Goal: Information Seeking & Learning: Check status

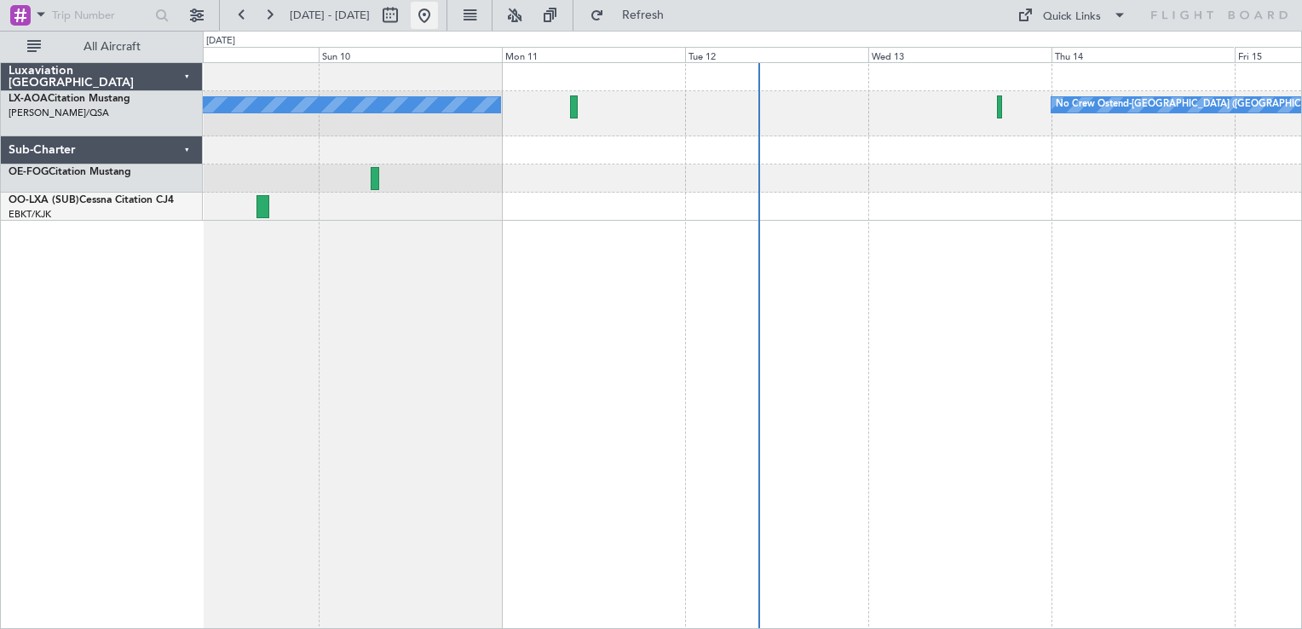
click at [473, 29] on mat-tooltip-component "Go to [DATE]" at bounding box center [484, 51] width 88 height 45
click at [438, 26] on button at bounding box center [424, 15] width 27 height 27
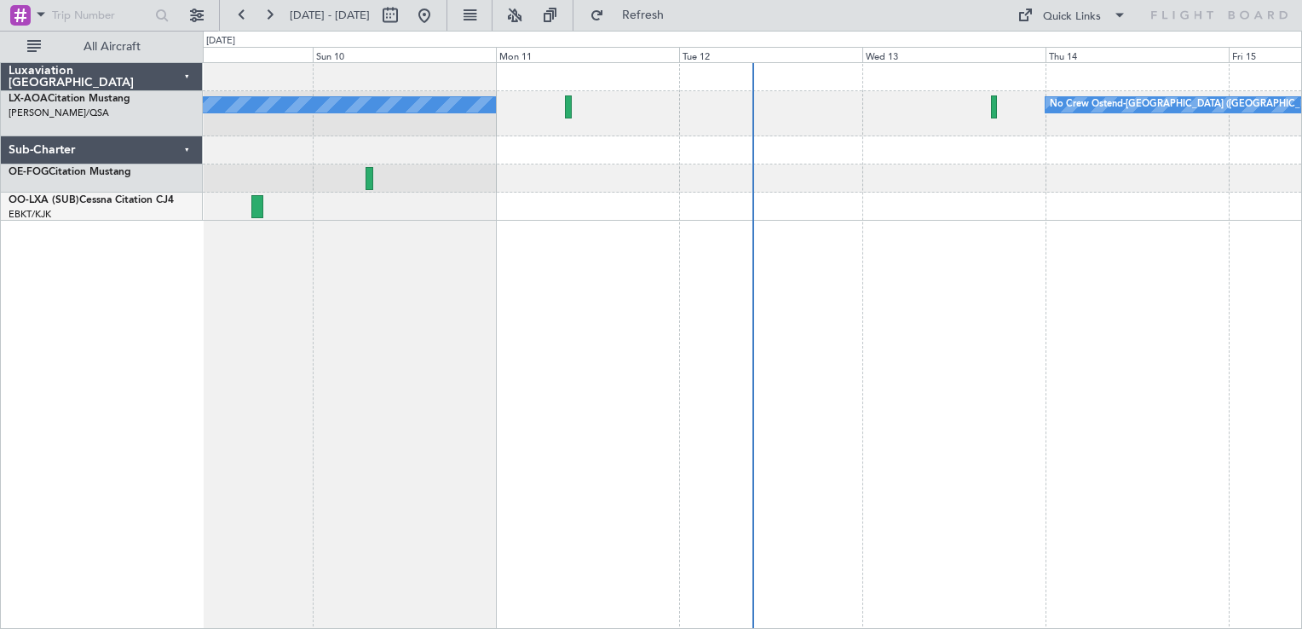
click at [467, 298] on div "No Crew Ostend-[GEOGRAPHIC_DATA] ([GEOGRAPHIC_DATA]) No Crew Ostend-[GEOGRAPHIC…" at bounding box center [752, 345] width 1099 height 567
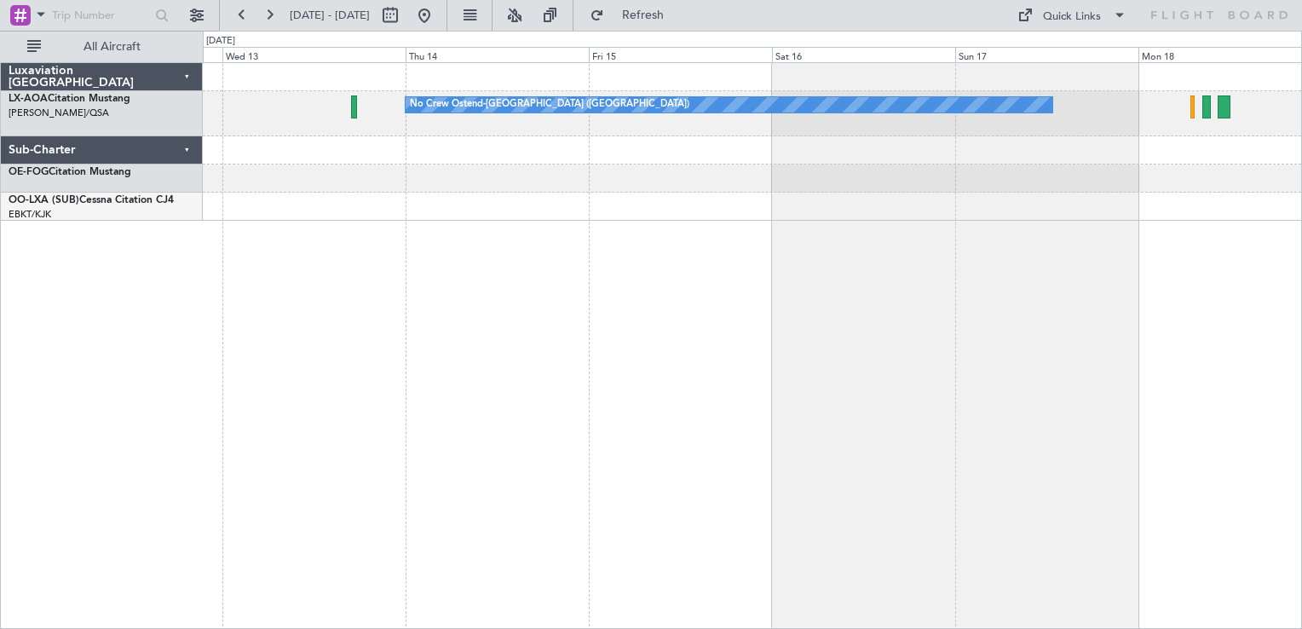
click at [467, 330] on div "No Crew Ostend-[GEOGRAPHIC_DATA] ([GEOGRAPHIC_DATA])" at bounding box center [752, 345] width 1099 height 567
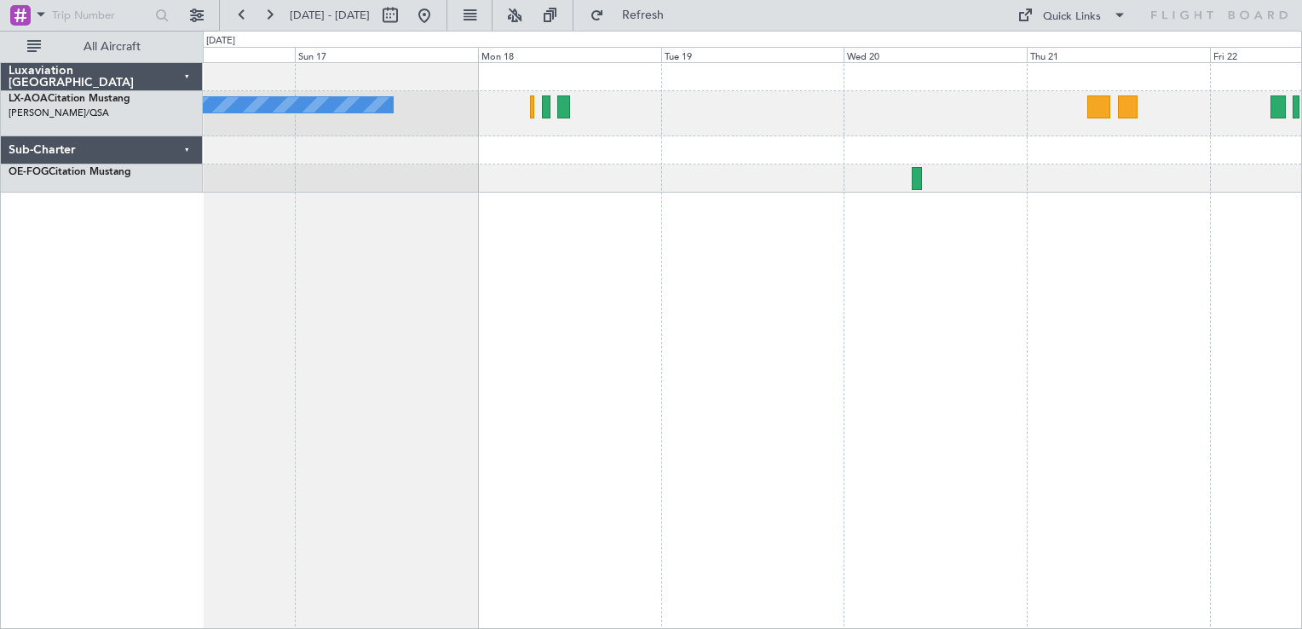
click at [674, 204] on div "No Crew Ostend-[GEOGRAPHIC_DATA] ([GEOGRAPHIC_DATA])" at bounding box center [752, 345] width 1099 height 567
click at [410, 360] on div "No Crew Ostend-[GEOGRAPHIC_DATA] ([GEOGRAPHIC_DATA])" at bounding box center [752, 345] width 1099 height 567
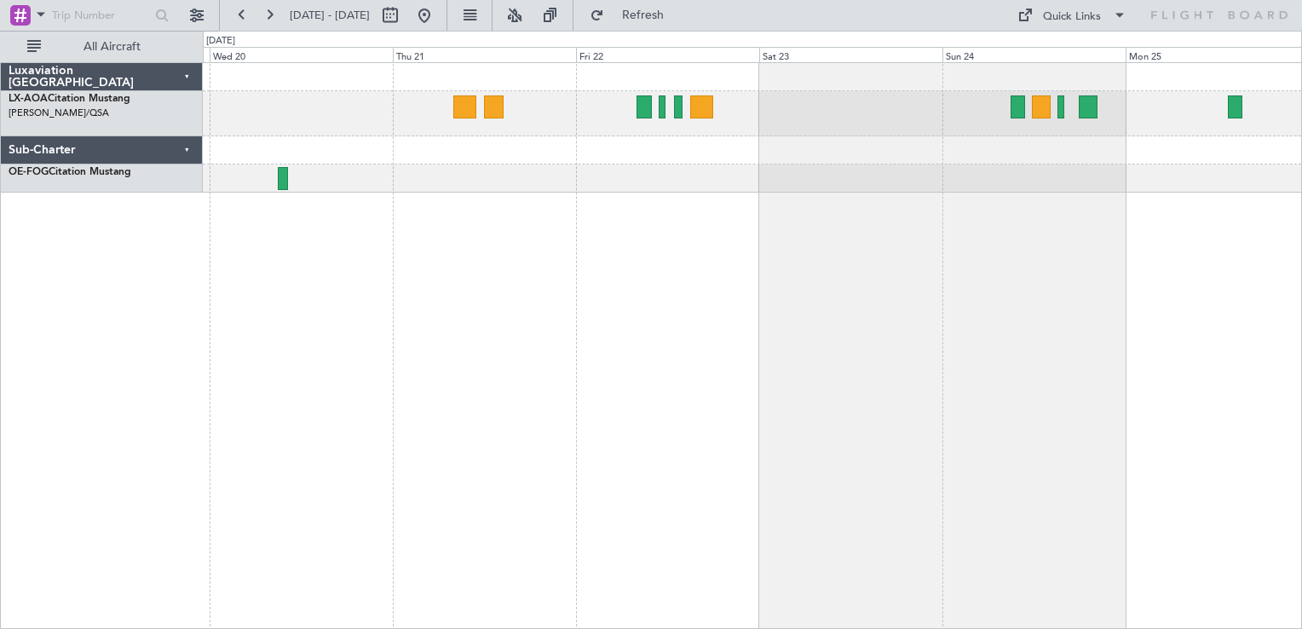
click at [907, 301] on div "No Crew Sabadell" at bounding box center [752, 345] width 1099 height 567
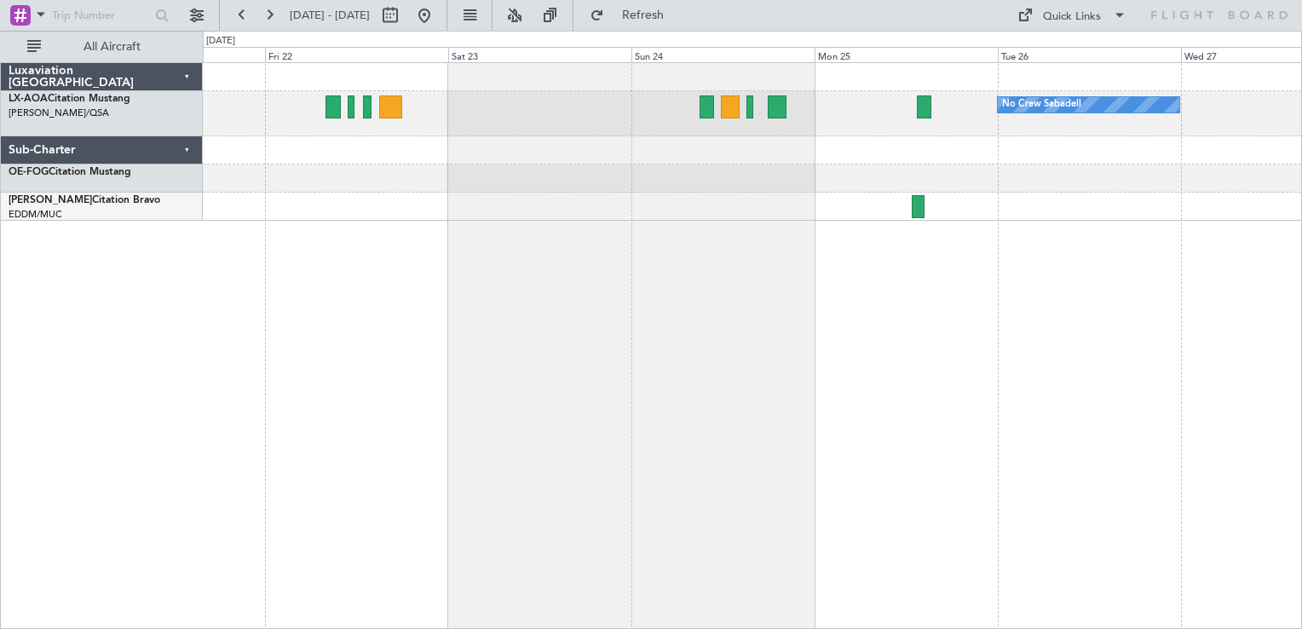
click at [538, 339] on div "No Crew Sabadell" at bounding box center [752, 345] width 1099 height 567
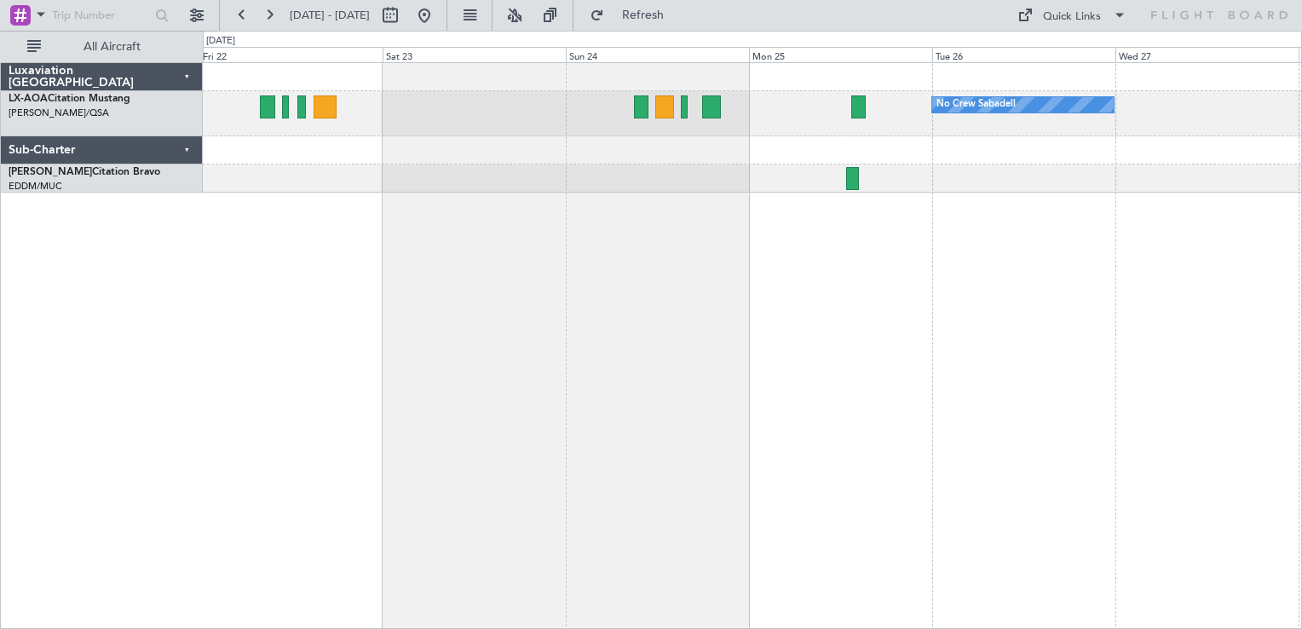
click at [538, 411] on div "No Crew Sabadell" at bounding box center [752, 345] width 1099 height 567
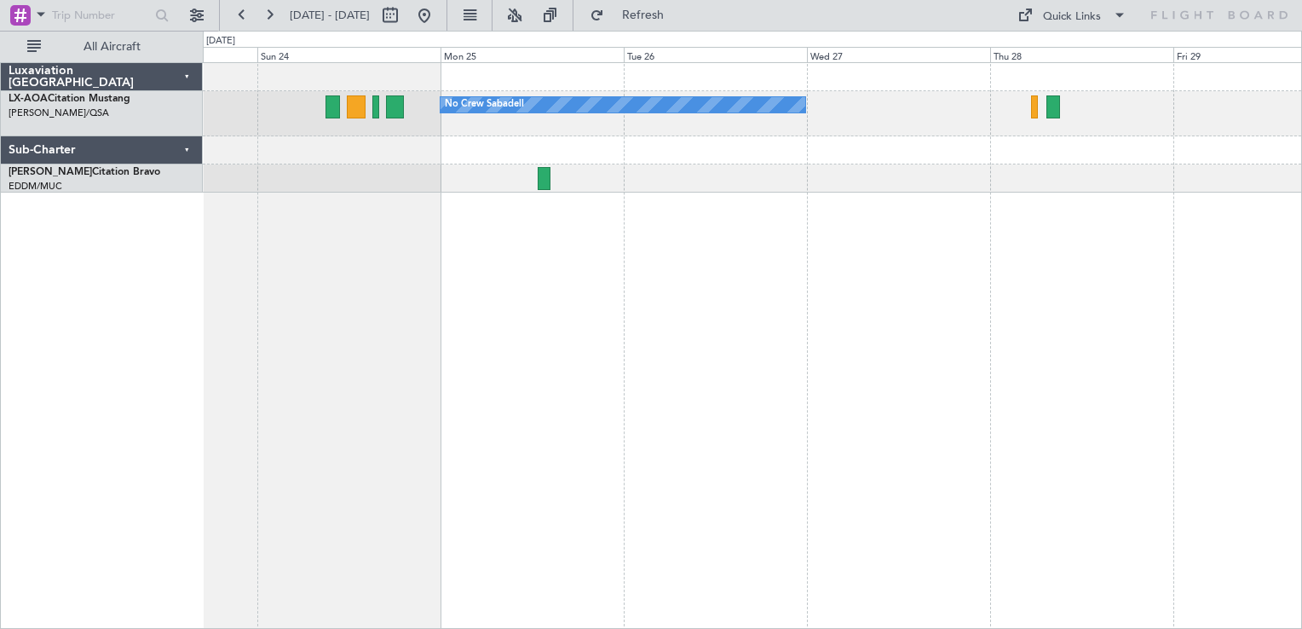
click at [480, 179] on div at bounding box center [752, 178] width 1098 height 28
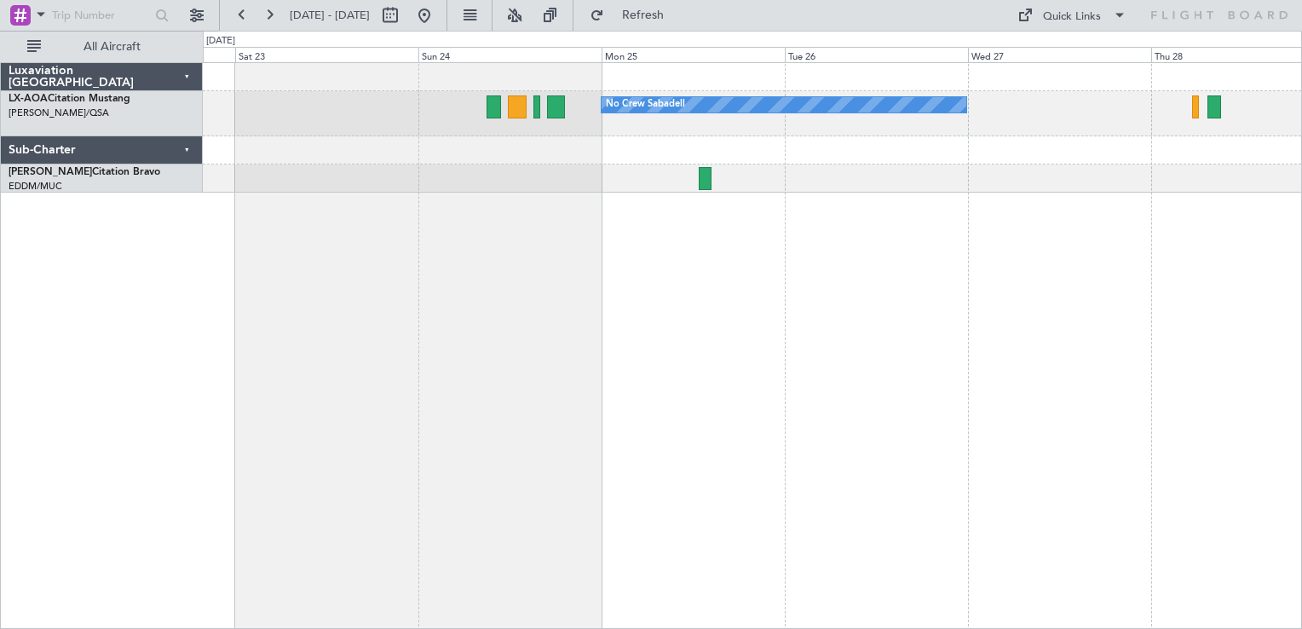
click at [525, 155] on div "No Crew Sabadell" at bounding box center [752, 127] width 1098 height 129
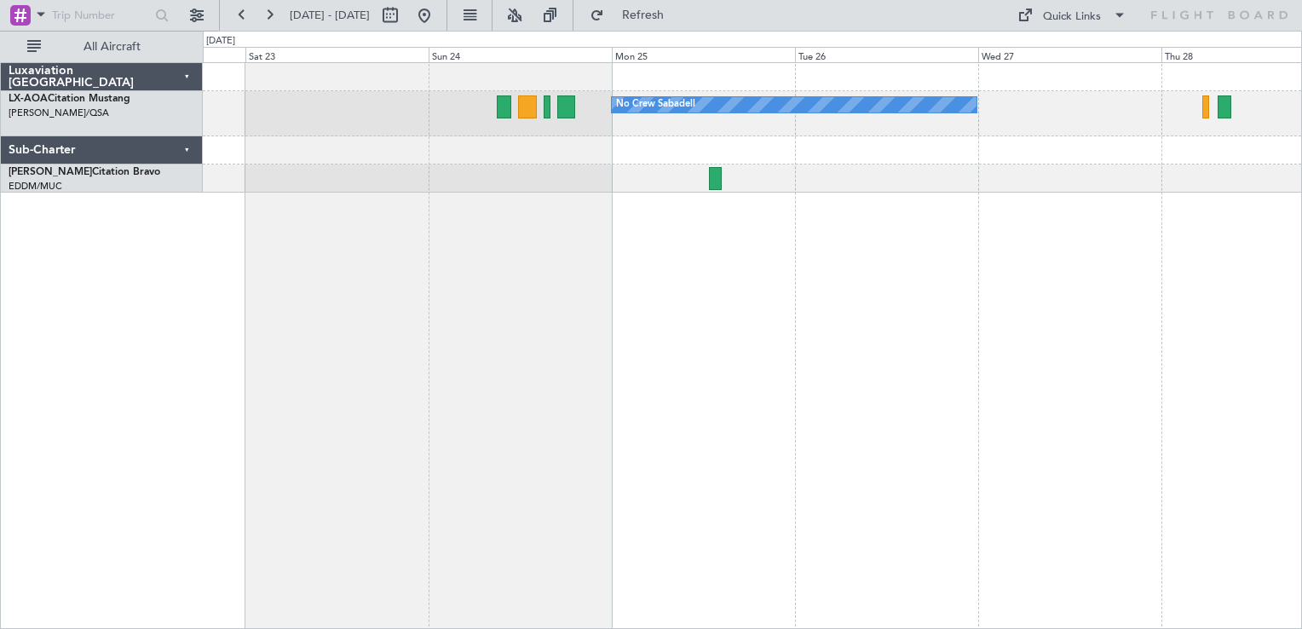
click at [524, 149] on div at bounding box center [752, 150] width 1098 height 28
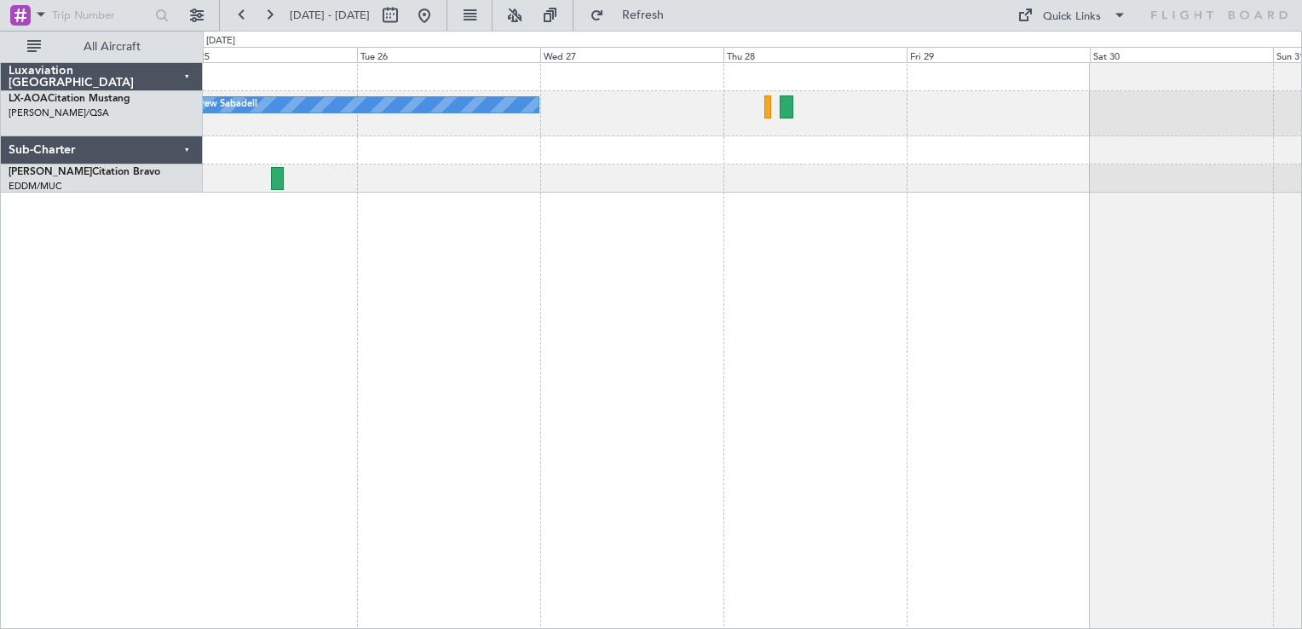
click at [767, 246] on div "No Crew Sabadell" at bounding box center [752, 345] width 1099 height 567
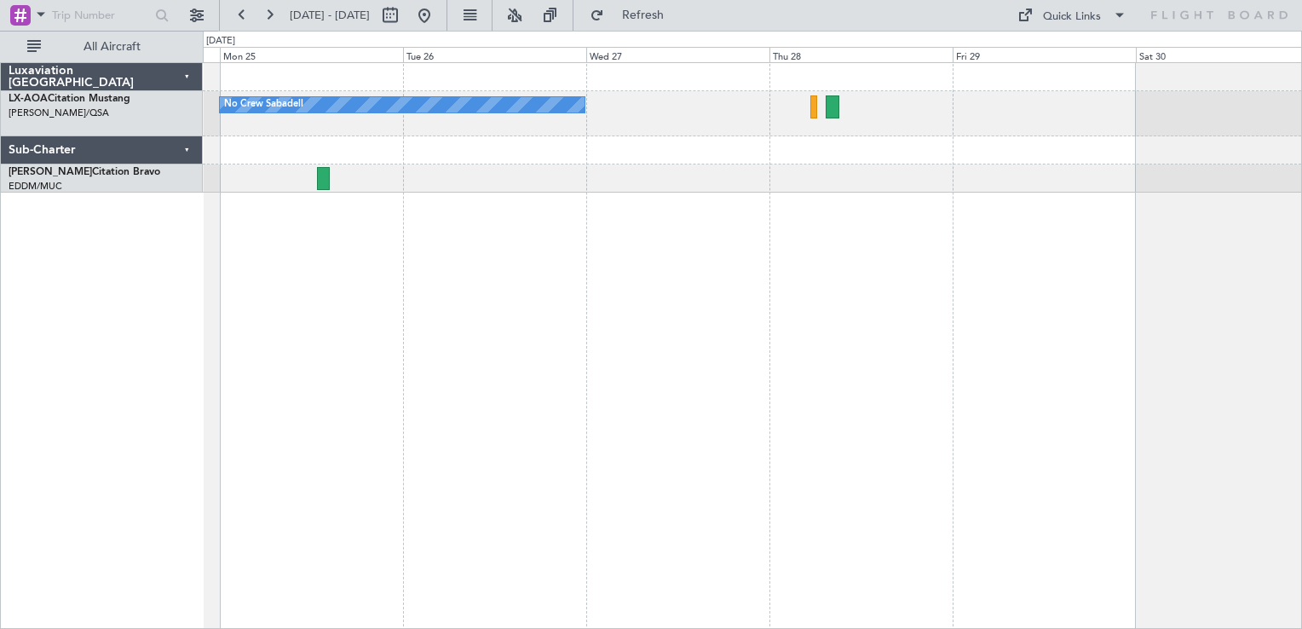
click at [501, 209] on div "No Crew Sabadell" at bounding box center [752, 345] width 1099 height 567
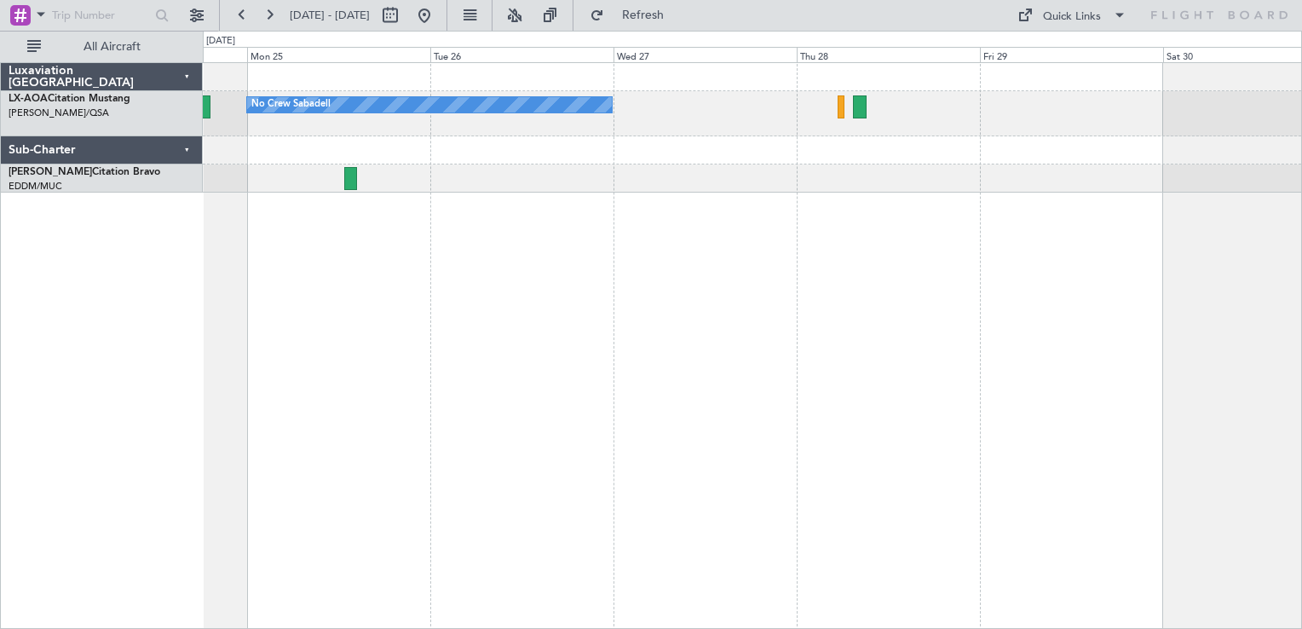
click at [935, 265] on div "No Crew Sabadell" at bounding box center [752, 345] width 1099 height 567
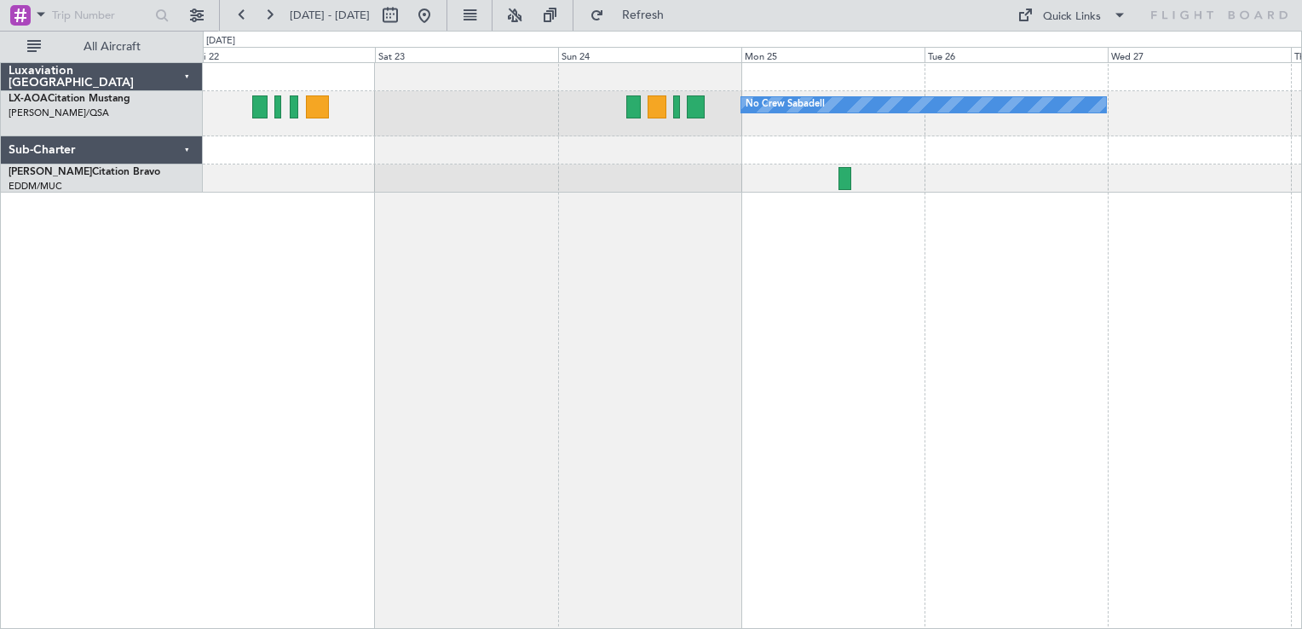
click at [865, 262] on div "No Crew Sabadell" at bounding box center [752, 345] width 1099 height 567
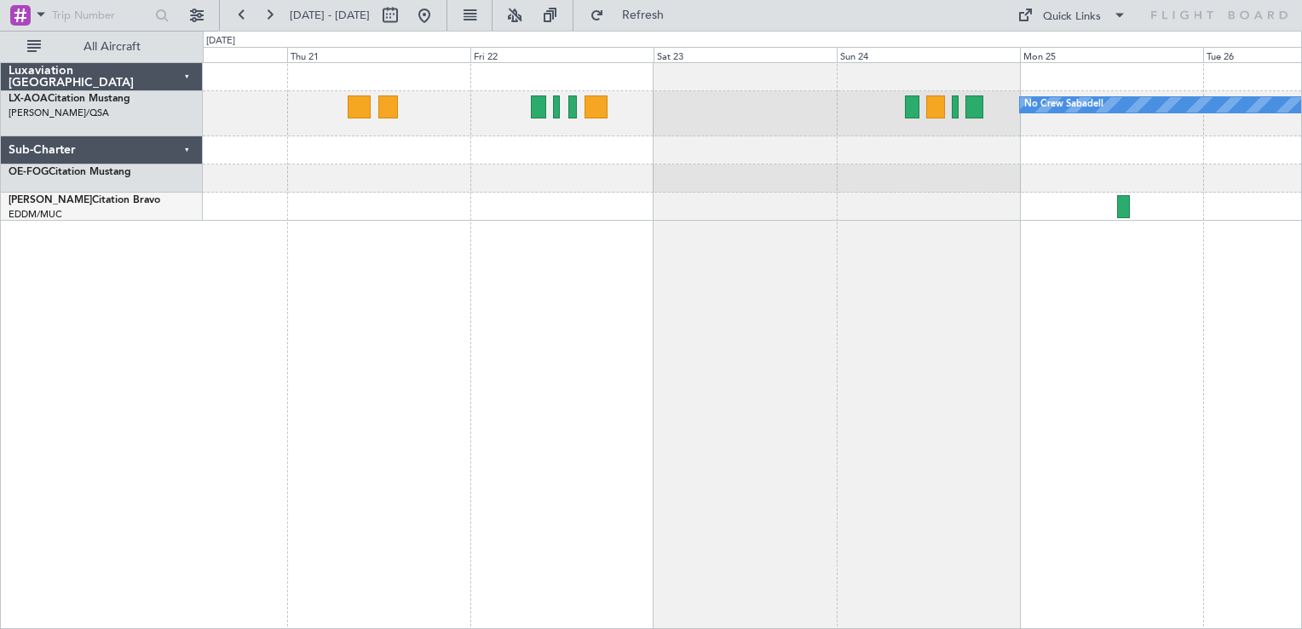
click at [803, 242] on div "No Crew Sabadell" at bounding box center [752, 345] width 1099 height 567
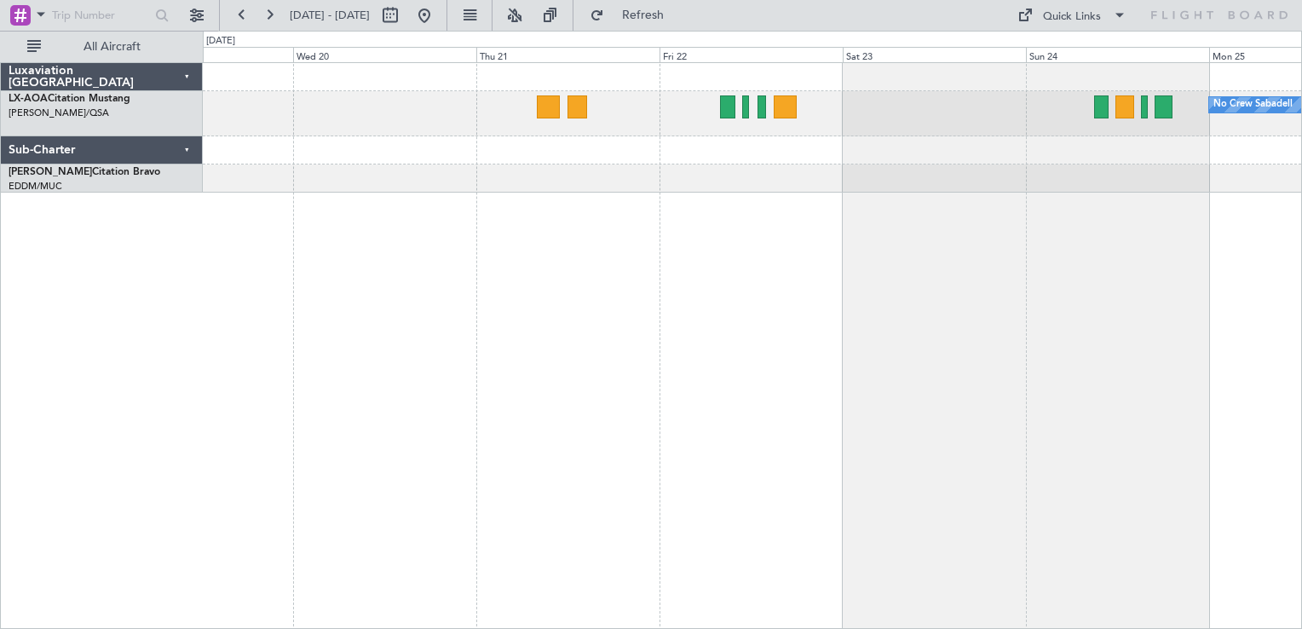
click at [823, 289] on div "No Crew Sabadell" at bounding box center [752, 345] width 1099 height 567
click at [438, 15] on button at bounding box center [424, 15] width 27 height 27
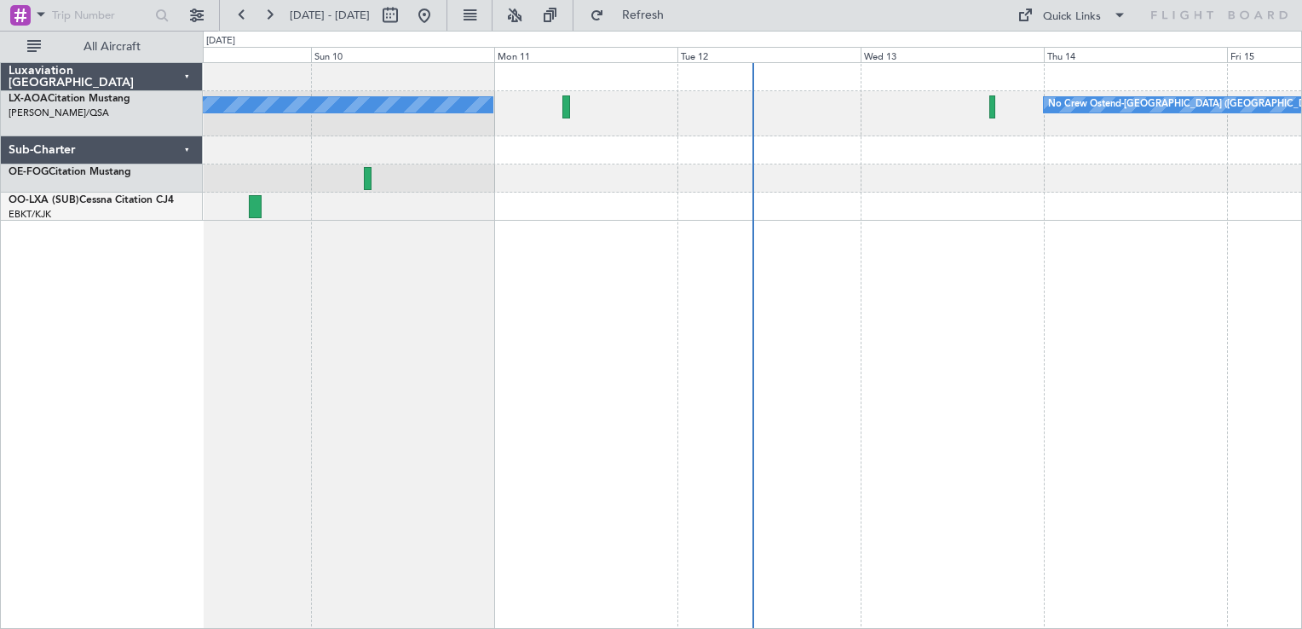
click at [423, 411] on div "No Crew Ostend-[GEOGRAPHIC_DATA] ([GEOGRAPHIC_DATA]) No Crew Ostend-[GEOGRAPHIC…" at bounding box center [752, 345] width 1099 height 567
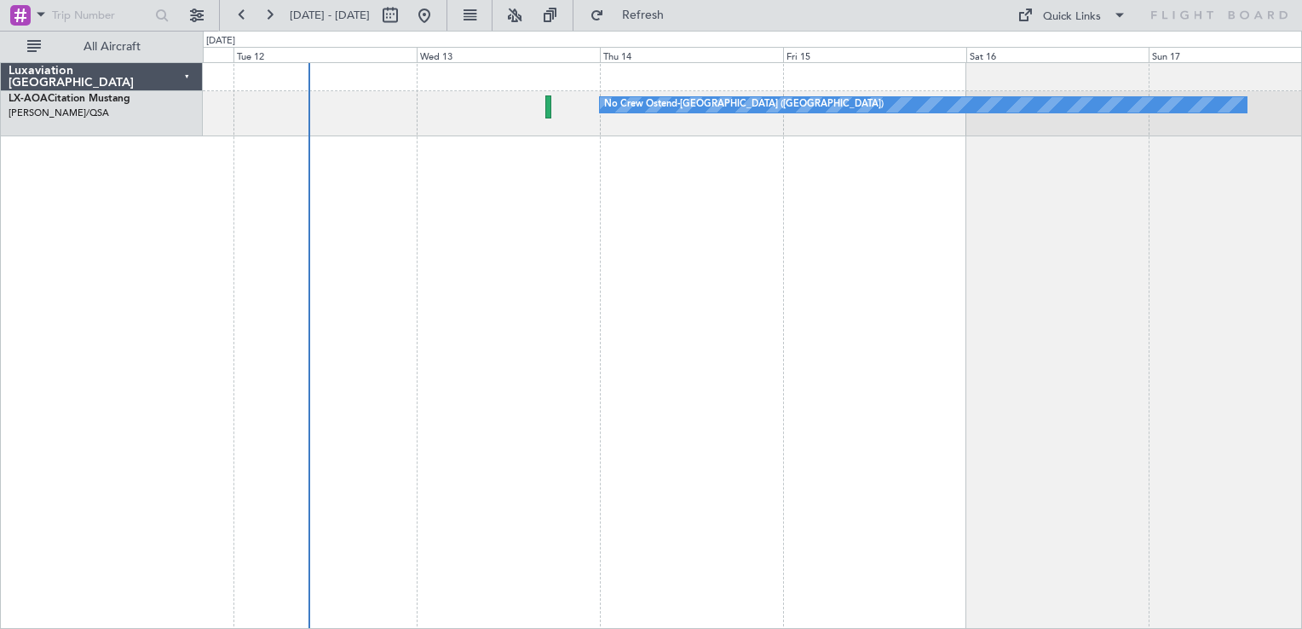
drag, startPoint x: 693, startPoint y: 319, endPoint x: 423, endPoint y: 299, distance: 269.9
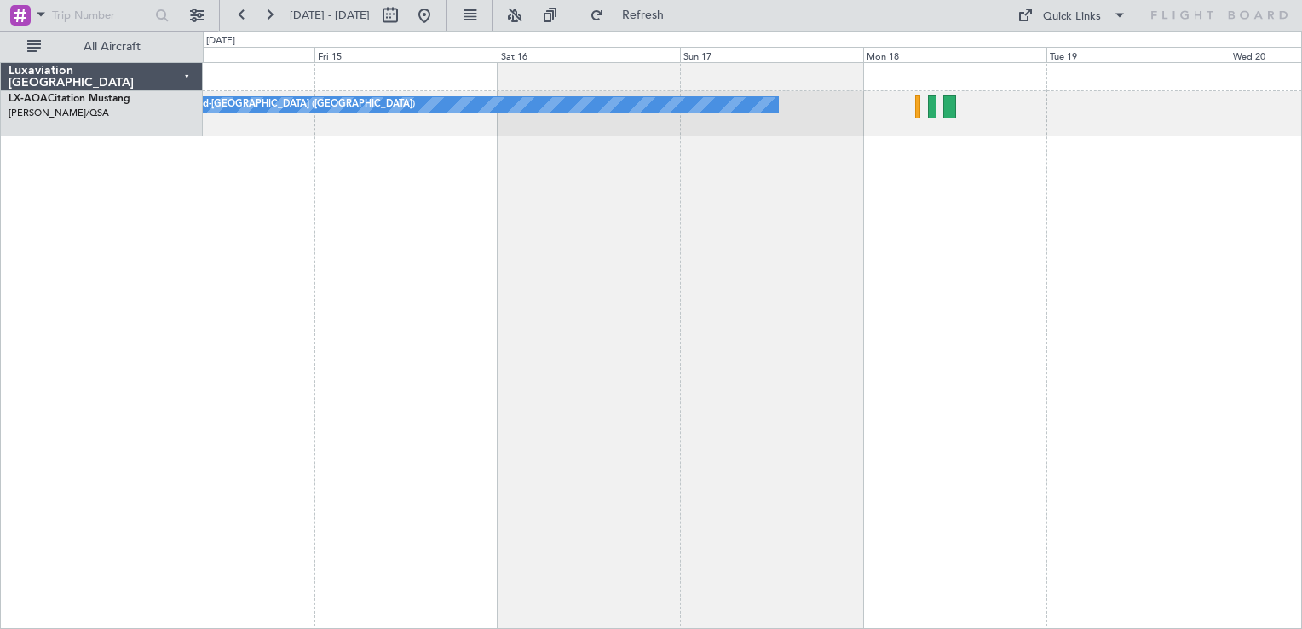
click at [650, 321] on div "No Crew Ostend-[GEOGRAPHIC_DATA] ([GEOGRAPHIC_DATA])" at bounding box center [752, 345] width 1099 height 567
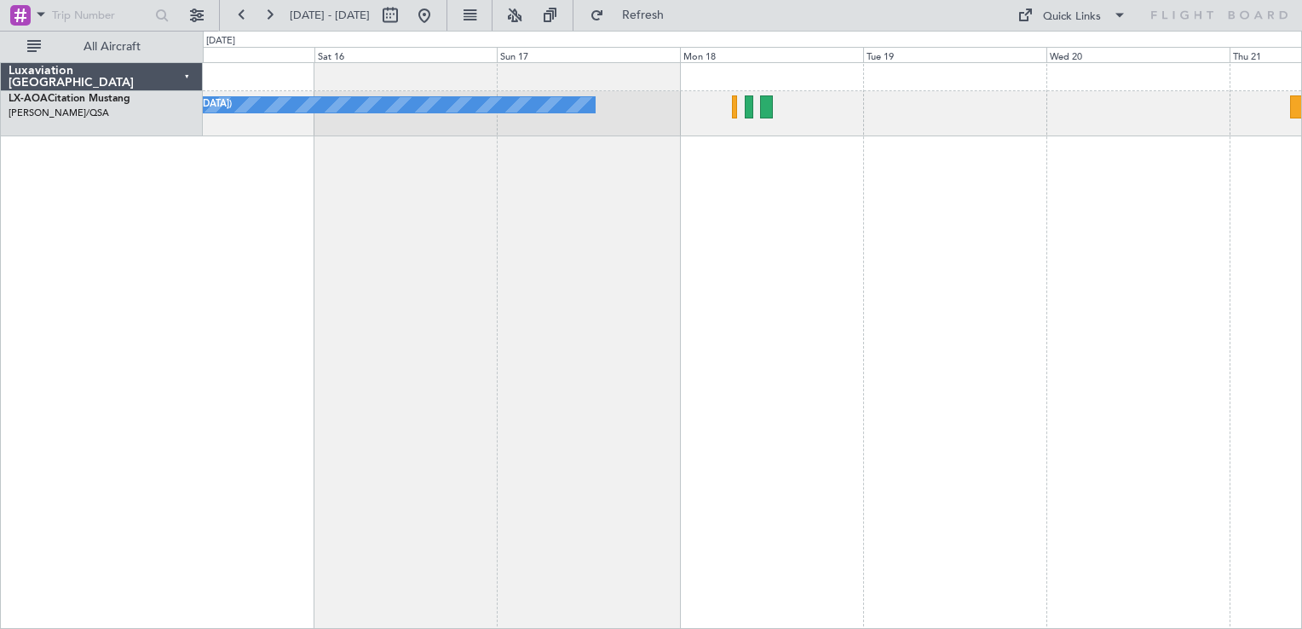
click at [1015, 262] on div "No Crew Ostend-[GEOGRAPHIC_DATA] ([GEOGRAPHIC_DATA])" at bounding box center [752, 345] width 1099 height 567
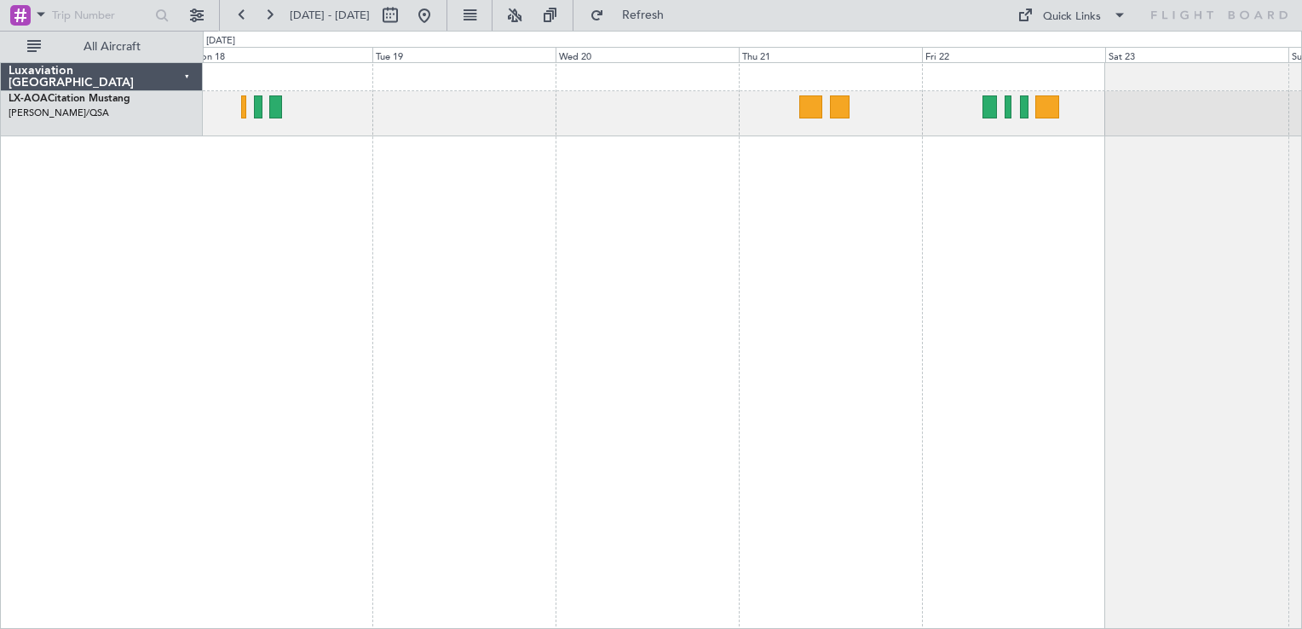
click at [710, 409] on div "No Crew Sabadell No Crew Ostend-[GEOGRAPHIC_DATA] (Ostend)" at bounding box center [752, 345] width 1099 height 567
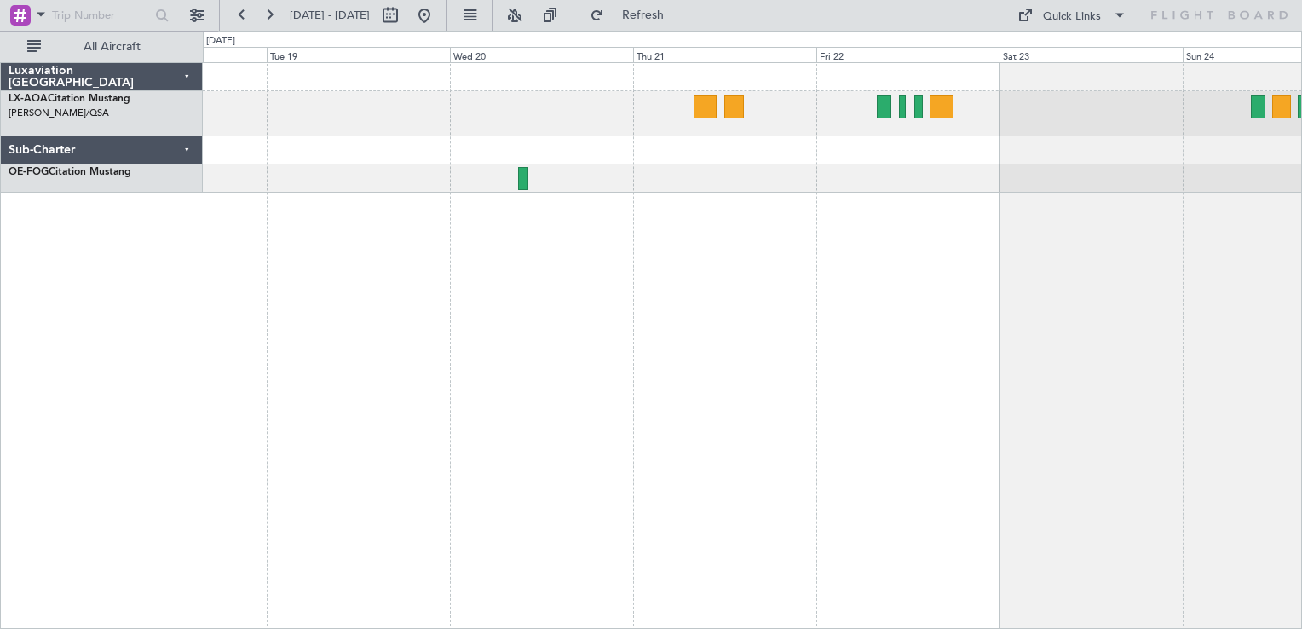
click at [872, 380] on div "No Crew Sabadell No Crew Ostend-[GEOGRAPHIC_DATA] (Ostend)" at bounding box center [752, 345] width 1099 height 567
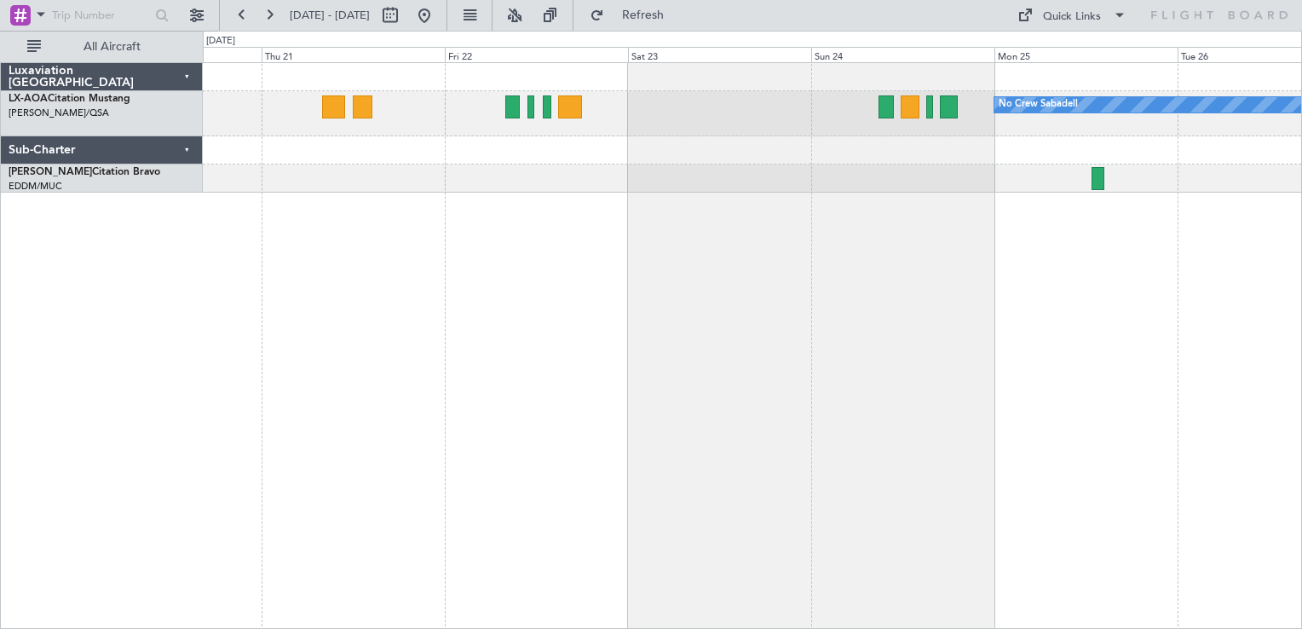
click at [477, 625] on div "No Crew Sabadell" at bounding box center [752, 345] width 1099 height 567
click at [835, 233] on div "No Crew Sabadell" at bounding box center [752, 345] width 1099 height 567
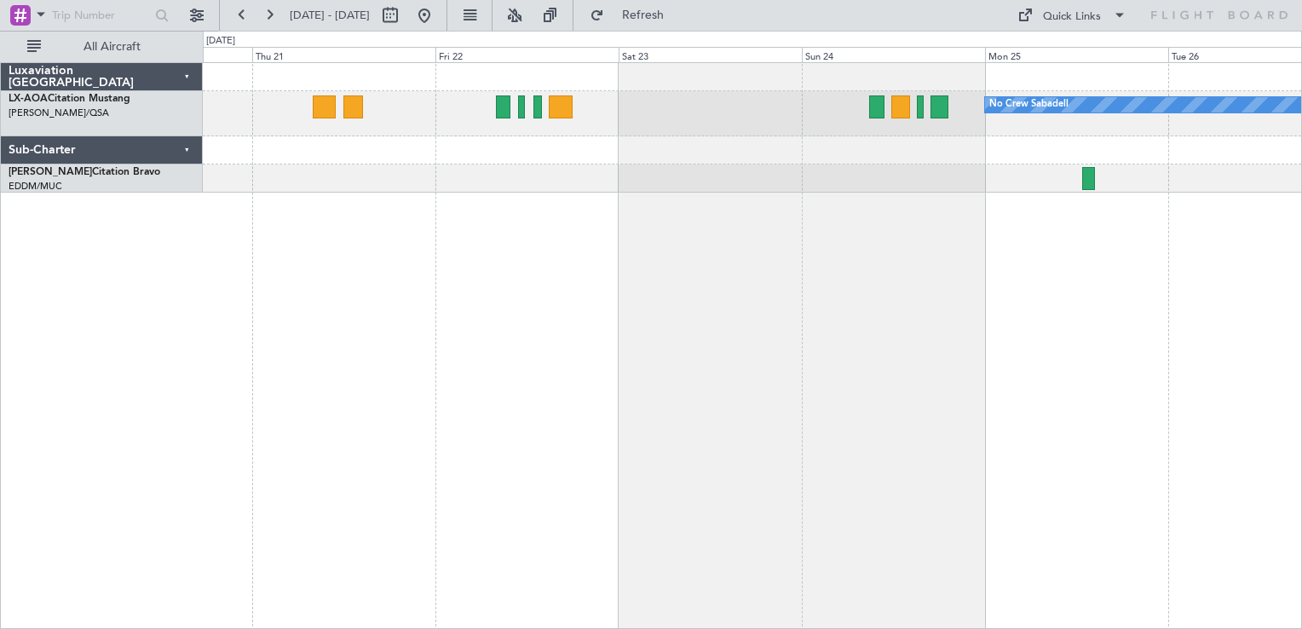
click at [729, 337] on div "No Crew Sabadell" at bounding box center [752, 345] width 1099 height 567
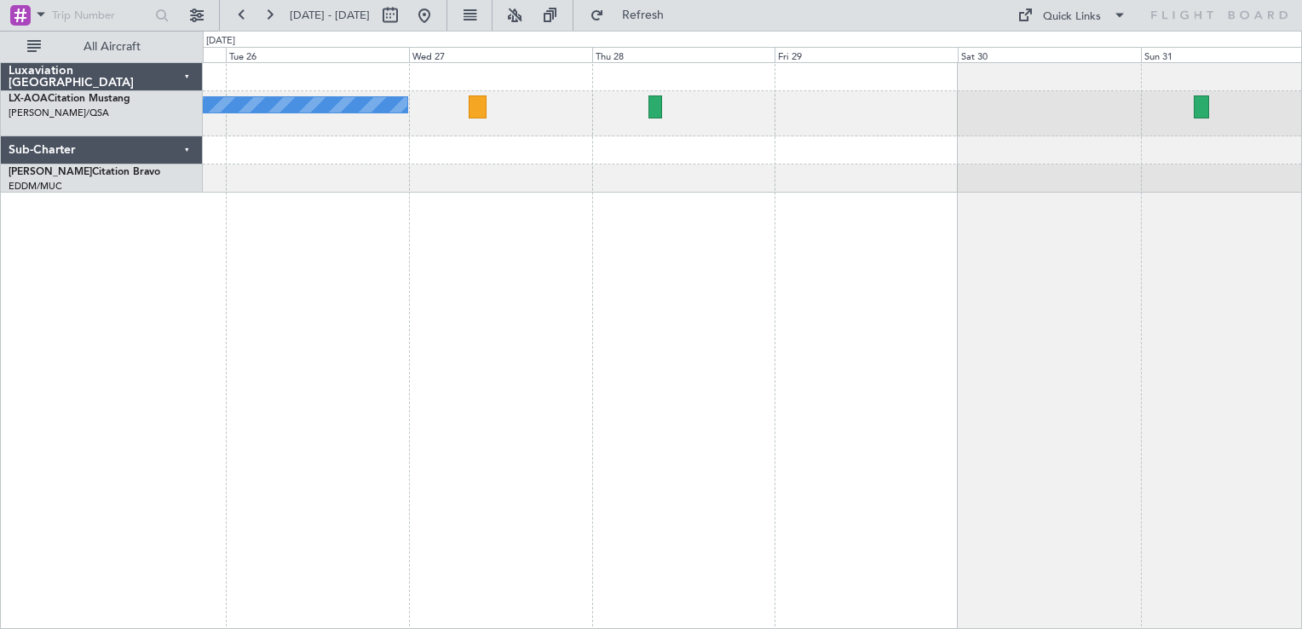
click at [573, 355] on div "No Crew Sabadell" at bounding box center [752, 345] width 1099 height 567
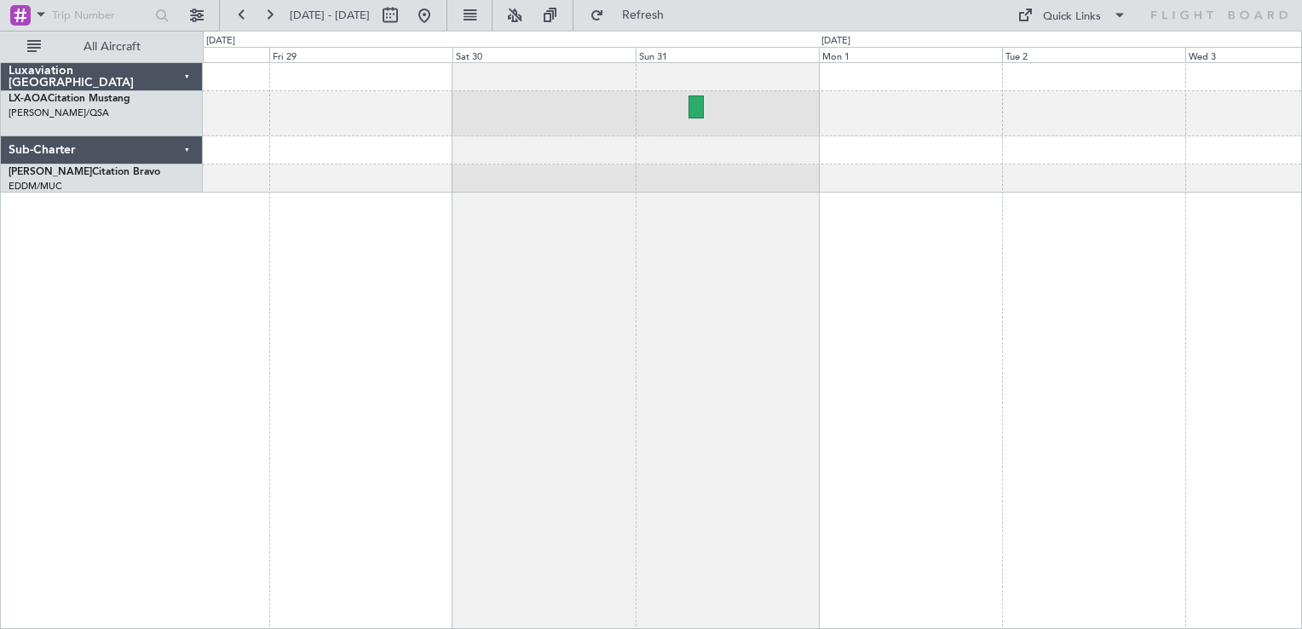
click at [680, 375] on div at bounding box center [752, 345] width 1099 height 567
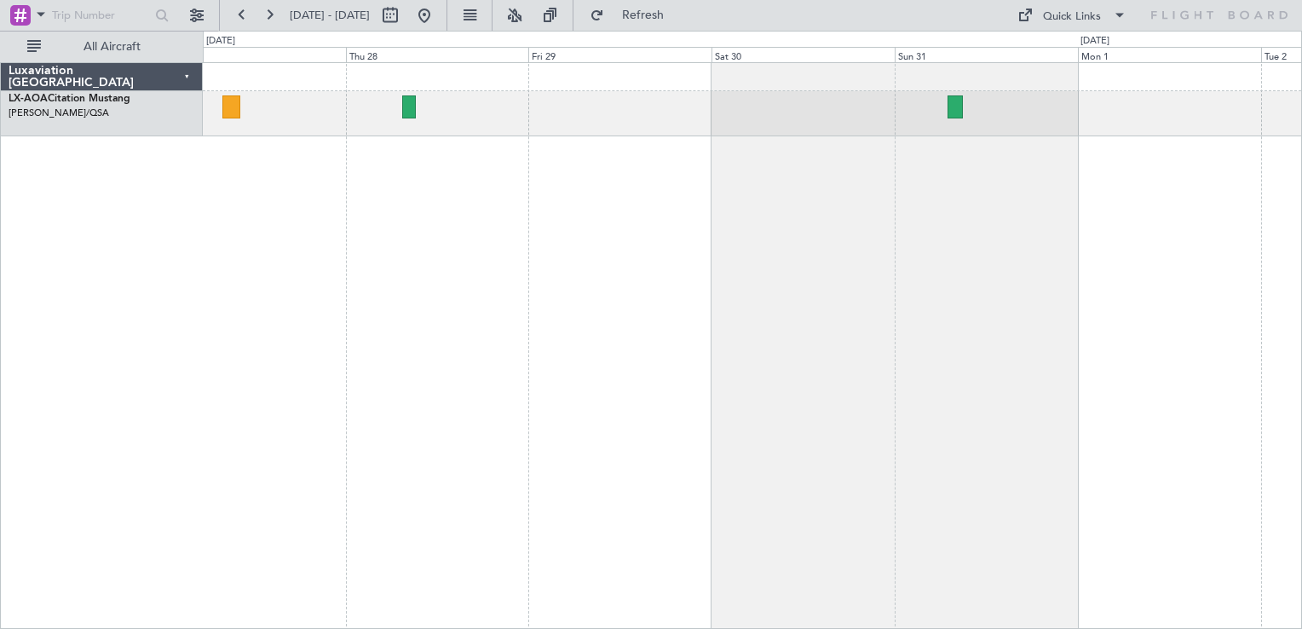
click at [1083, 231] on div "No Crew Sabadell" at bounding box center [752, 345] width 1099 height 567
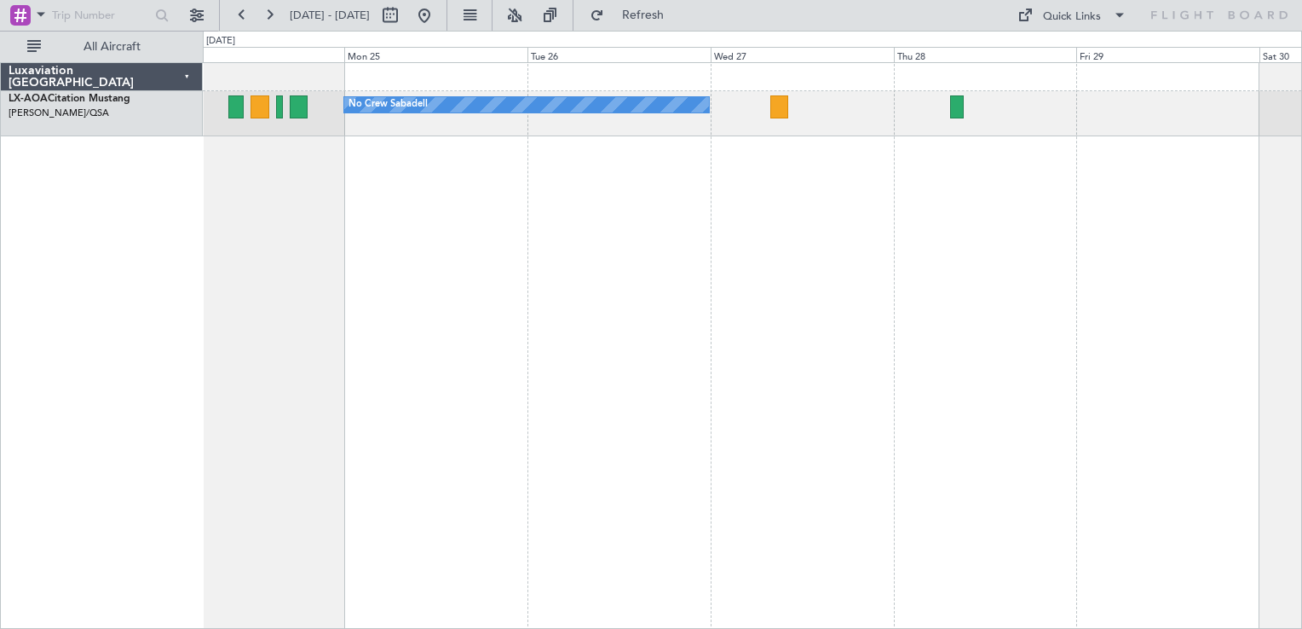
click at [853, 210] on div "No Crew Sabadell" at bounding box center [752, 345] width 1099 height 567
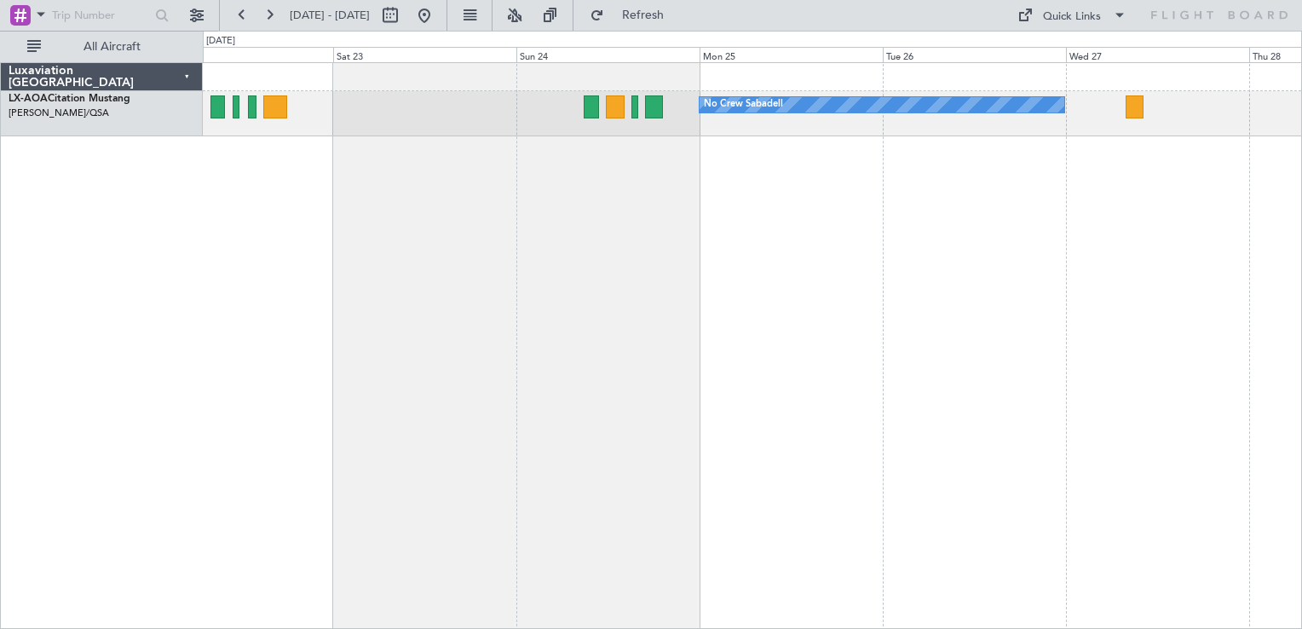
click at [964, 267] on div "No Crew Sabadell" at bounding box center [752, 345] width 1099 height 567
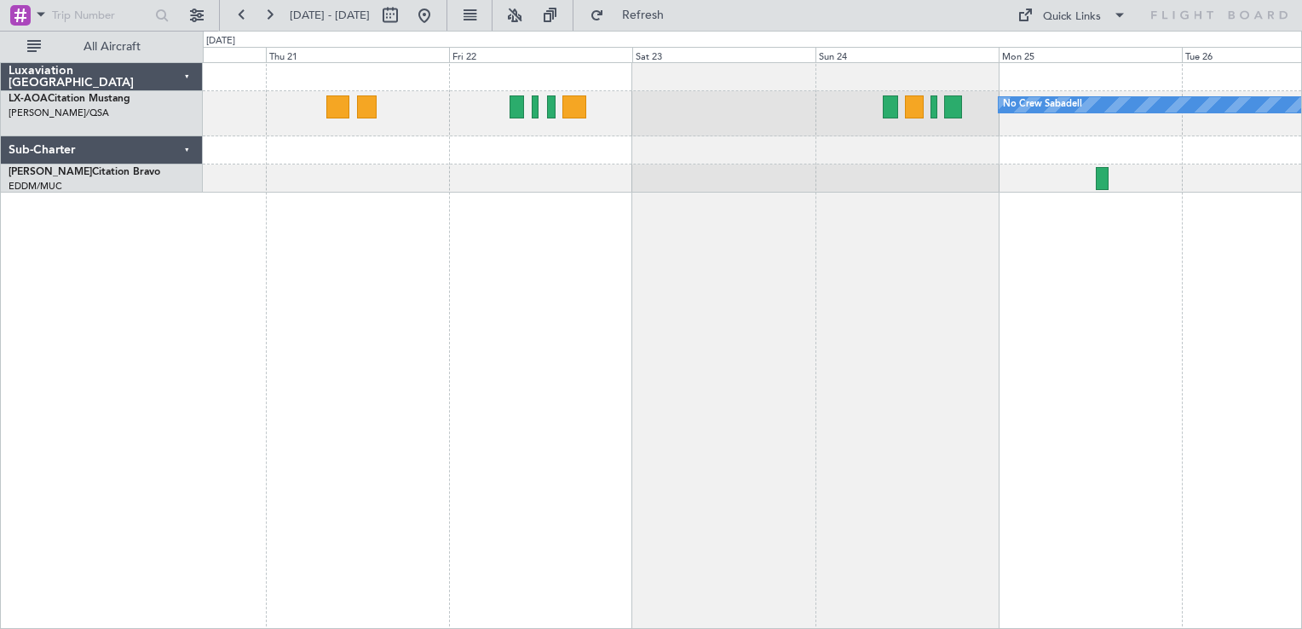
click at [660, 343] on div "No Crew Sabadell" at bounding box center [752, 345] width 1099 height 567
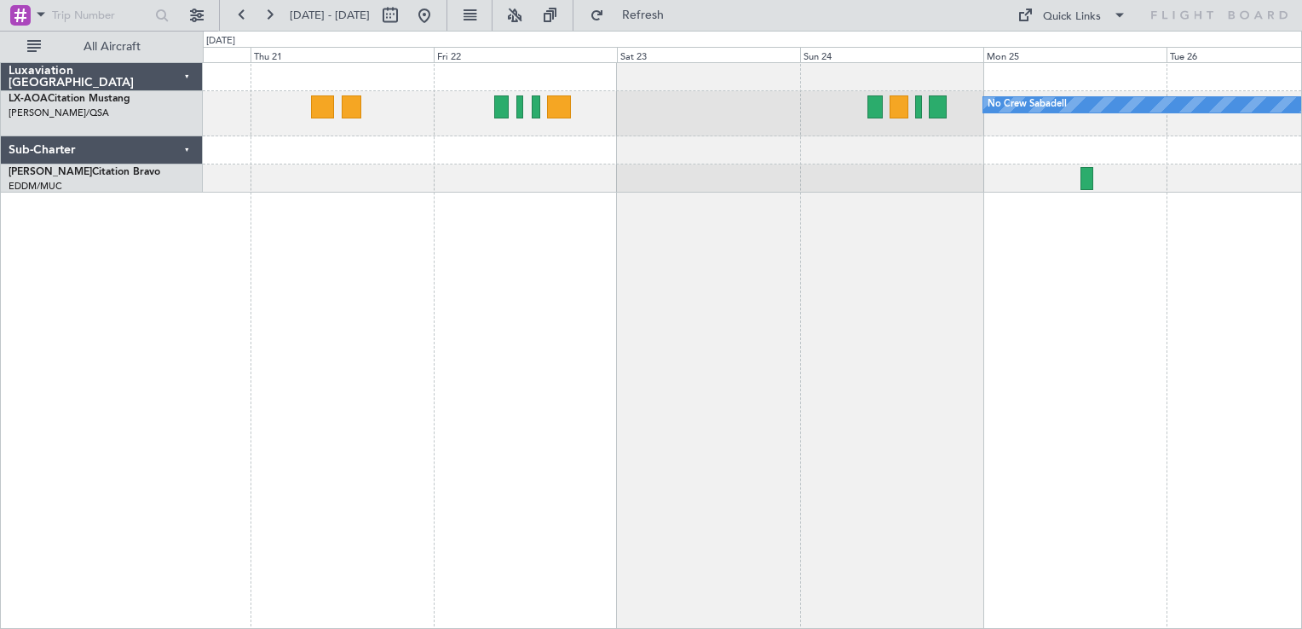
click at [419, 377] on div "No Crew Sabadell" at bounding box center [752, 345] width 1099 height 567
click at [469, 383] on div "No Crew Sabadell" at bounding box center [752, 345] width 1099 height 567
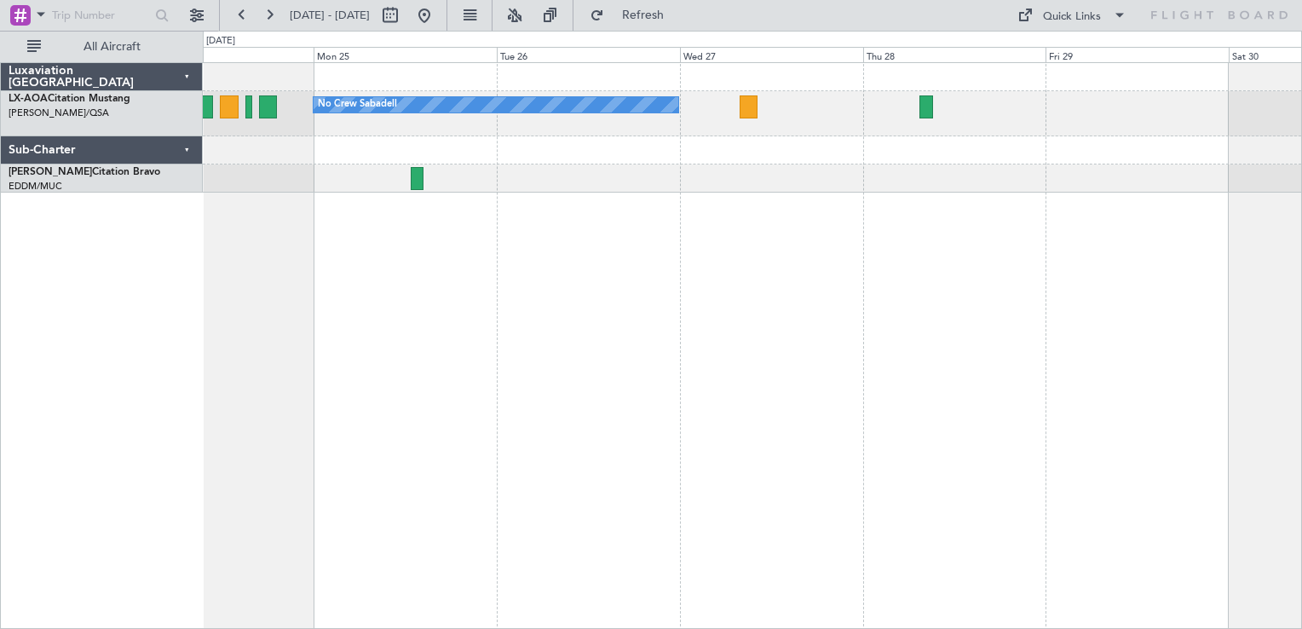
click at [780, 375] on div "No Crew Sabadell" at bounding box center [752, 345] width 1099 height 567
click at [1108, 336] on div "No Crew Sabadell" at bounding box center [752, 345] width 1099 height 567
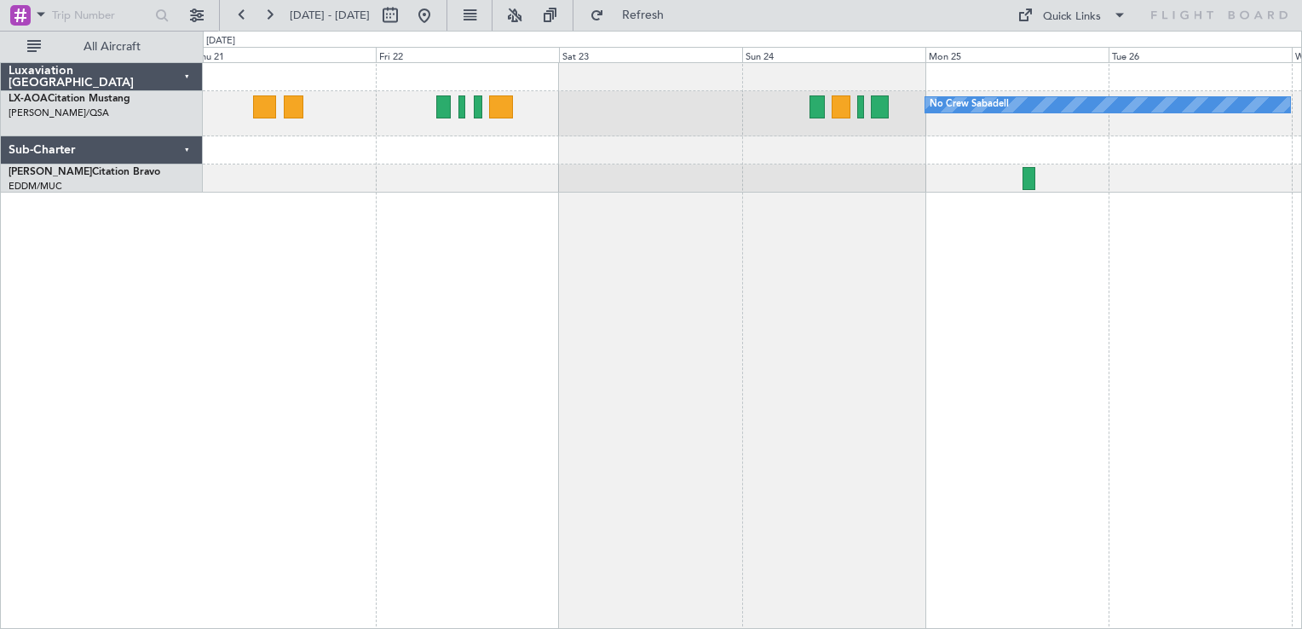
click at [758, 342] on div "No Crew Sabadell" at bounding box center [752, 345] width 1099 height 567
click at [438, 16] on button at bounding box center [424, 15] width 27 height 27
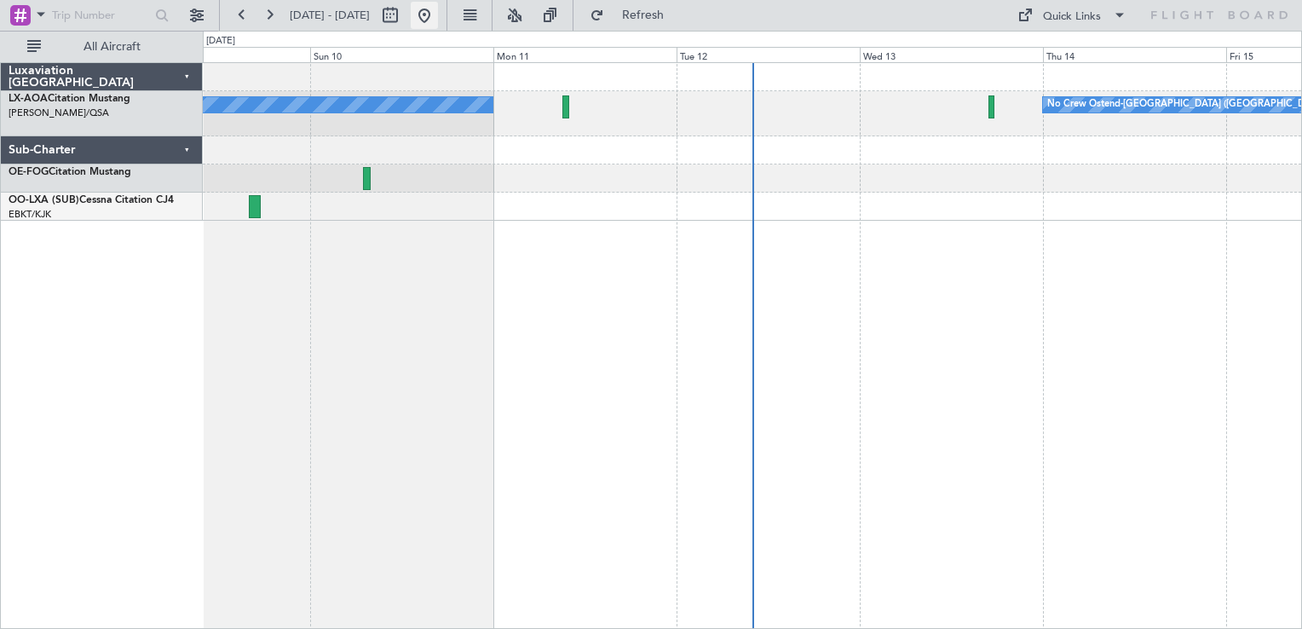
click at [438, 13] on button at bounding box center [424, 15] width 27 height 27
click at [938, 237] on div "No Crew Ostend-[GEOGRAPHIC_DATA] ([GEOGRAPHIC_DATA]) No Crew Ostend-[GEOGRAPHIC…" at bounding box center [752, 345] width 1099 height 567
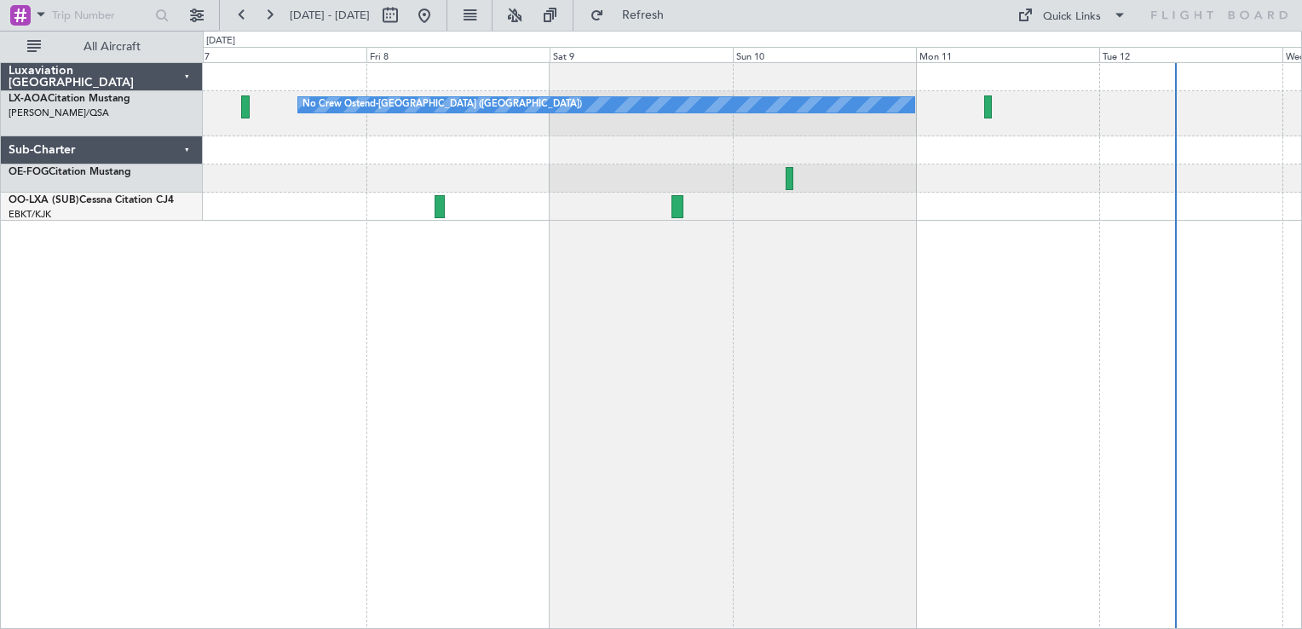
click at [665, 261] on div "No Crew Ostend-[GEOGRAPHIC_DATA] ([GEOGRAPHIC_DATA]) No Crew Ostend-[GEOGRAPHIC…" at bounding box center [651, 330] width 1302 height 598
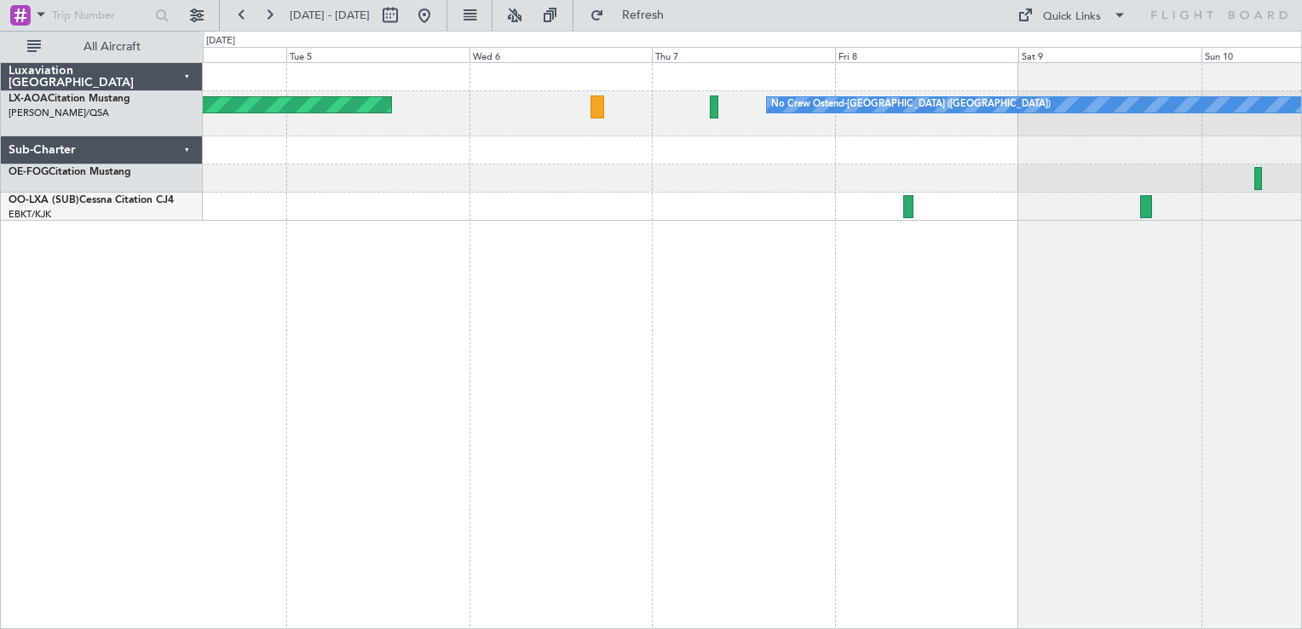
click at [768, 335] on div "No Crew Ostend-[GEOGRAPHIC_DATA] ([GEOGRAPHIC_DATA]) AOG Maint Biarritz ([GEOGR…" at bounding box center [752, 345] width 1099 height 567
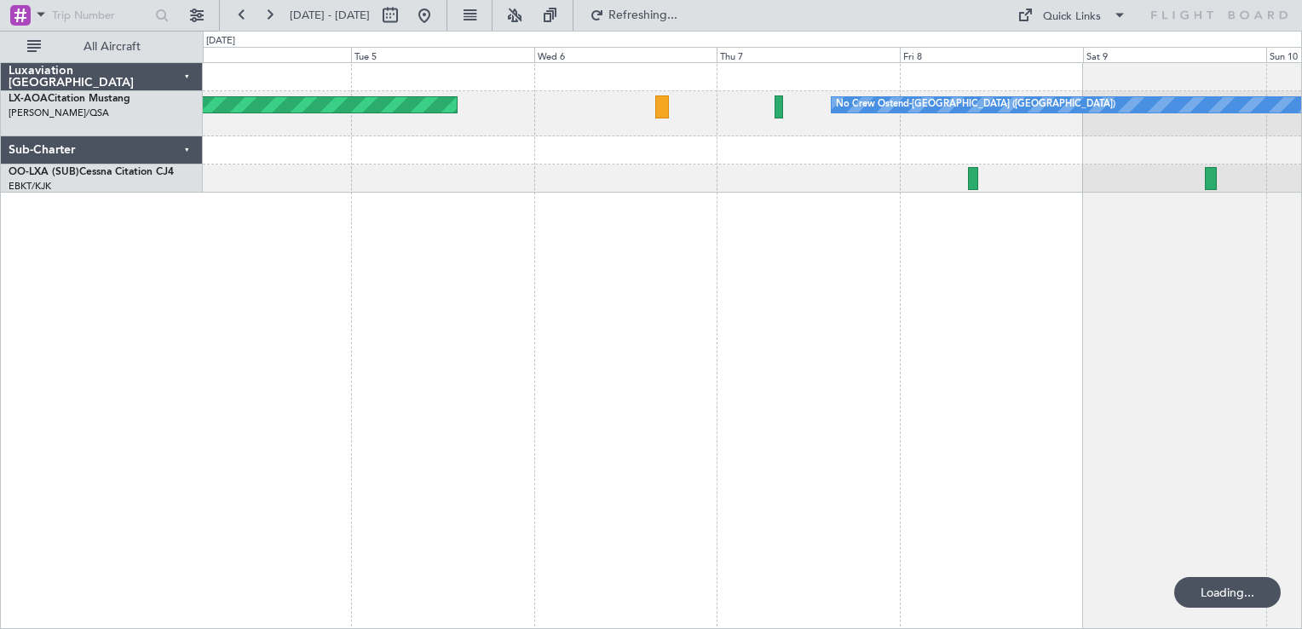
click at [494, 459] on div "No Crew Ostend-[GEOGRAPHIC_DATA] ([GEOGRAPHIC_DATA]) AOG Maint Biarritz ([GEOGR…" at bounding box center [752, 345] width 1099 height 567
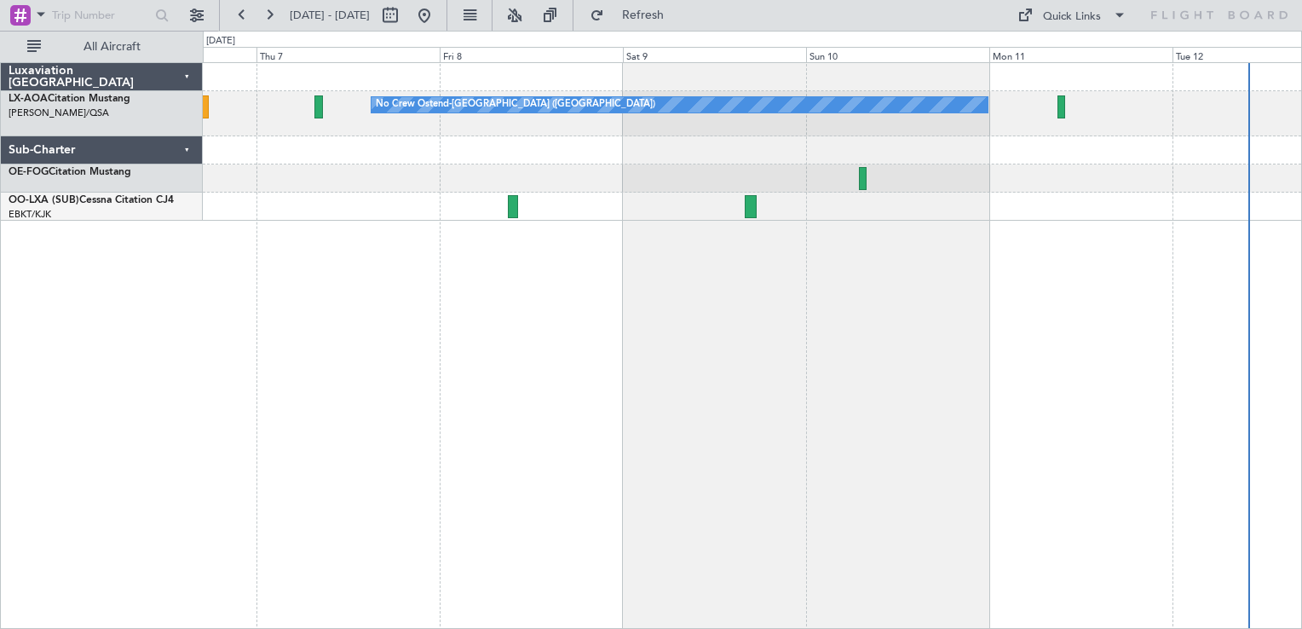
click at [578, 393] on div "No Crew Ostend-[GEOGRAPHIC_DATA] ([GEOGRAPHIC_DATA]) No Crew Ostend-[GEOGRAPHIC…" at bounding box center [752, 345] width 1099 height 567
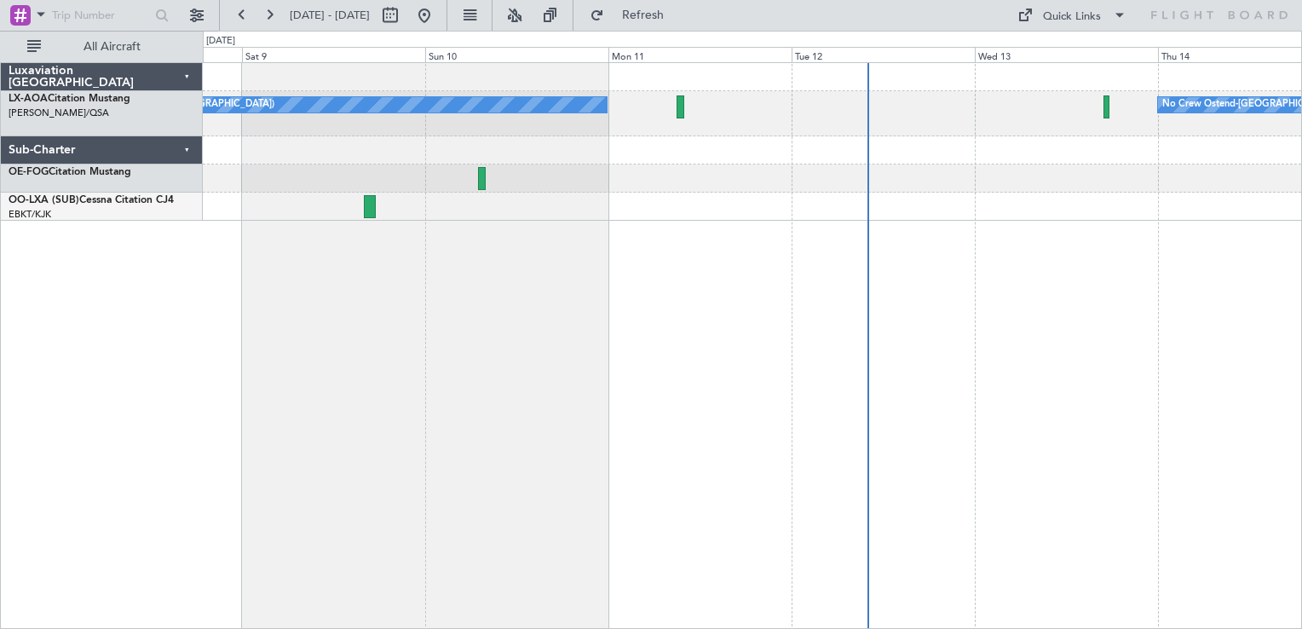
click at [591, 429] on div "No Crew Ostend-[GEOGRAPHIC_DATA] ([GEOGRAPHIC_DATA]) No Crew Ostend-[GEOGRAPHIC…" at bounding box center [752, 345] width 1099 height 567
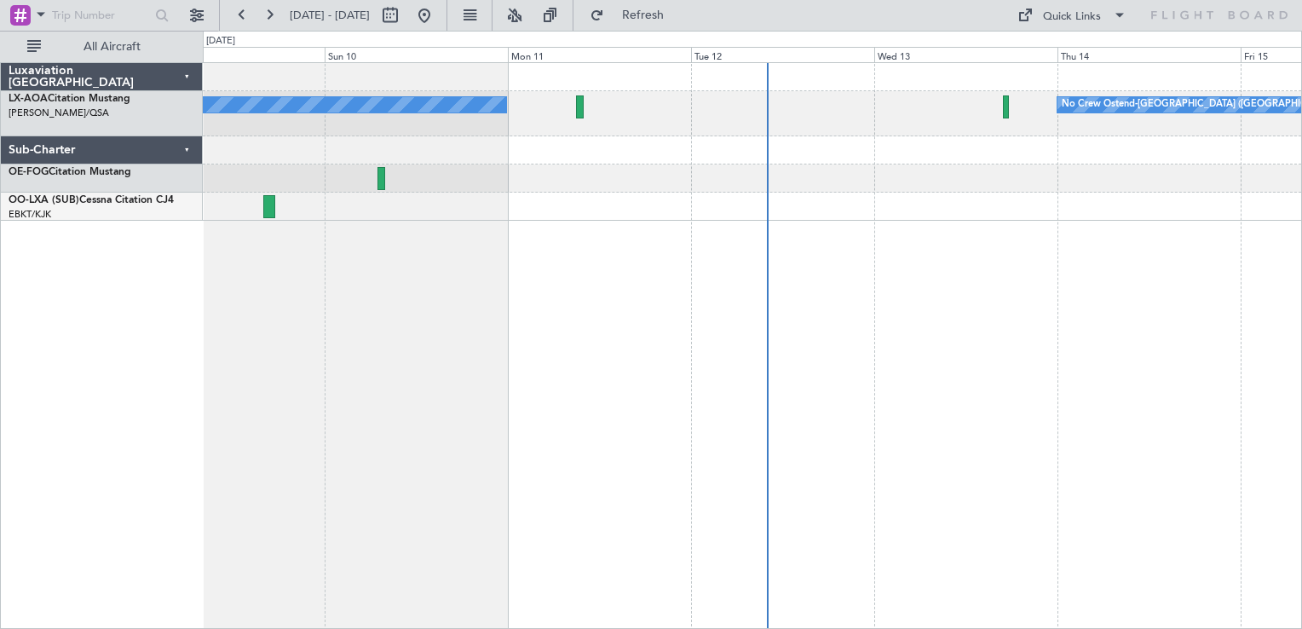
click at [642, 352] on div "No Crew Ostend-[GEOGRAPHIC_DATA] ([GEOGRAPHIC_DATA]) No Crew Ostend-[GEOGRAPHIC…" at bounding box center [752, 345] width 1099 height 567
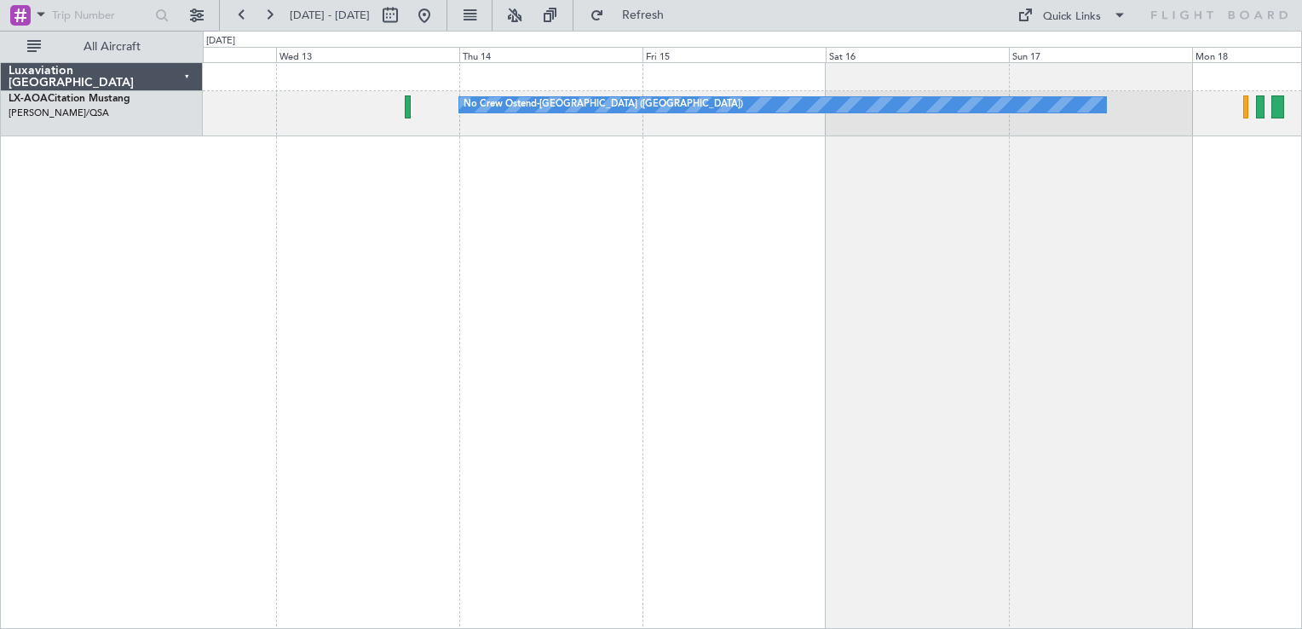
click at [698, 417] on div "No Crew Ostend-[GEOGRAPHIC_DATA] ([GEOGRAPHIC_DATA])" at bounding box center [752, 345] width 1099 height 567
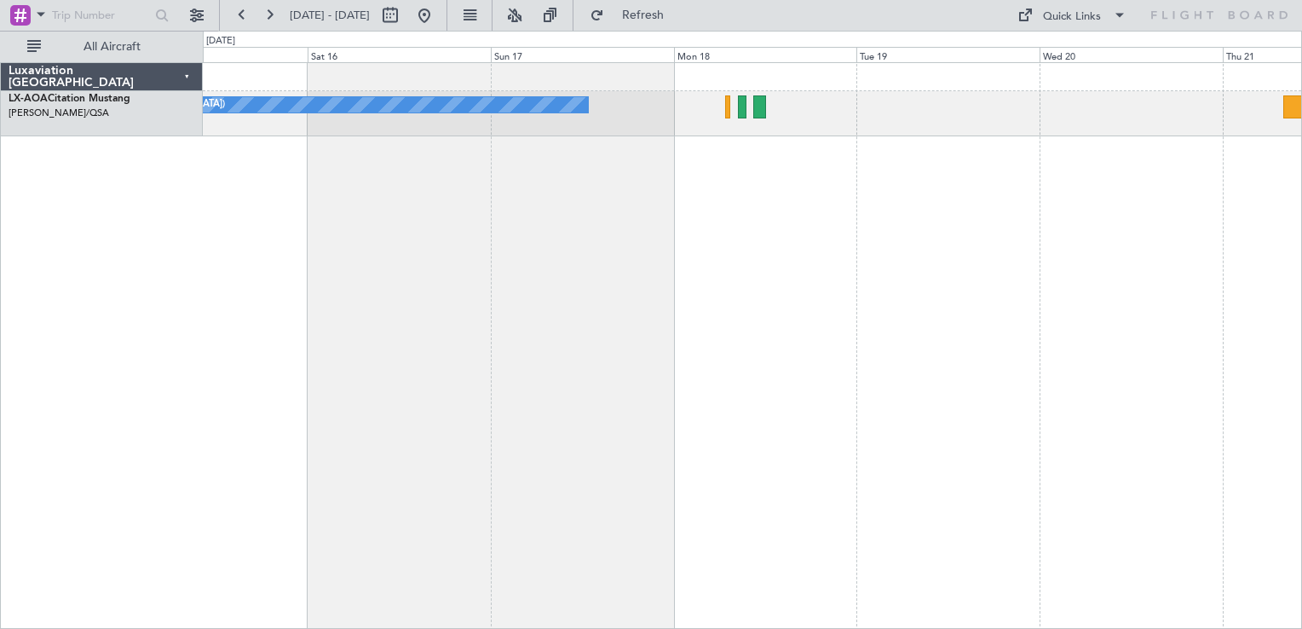
click at [576, 321] on div "No Crew Ostend-[GEOGRAPHIC_DATA] ([GEOGRAPHIC_DATA])" at bounding box center [752, 345] width 1099 height 567
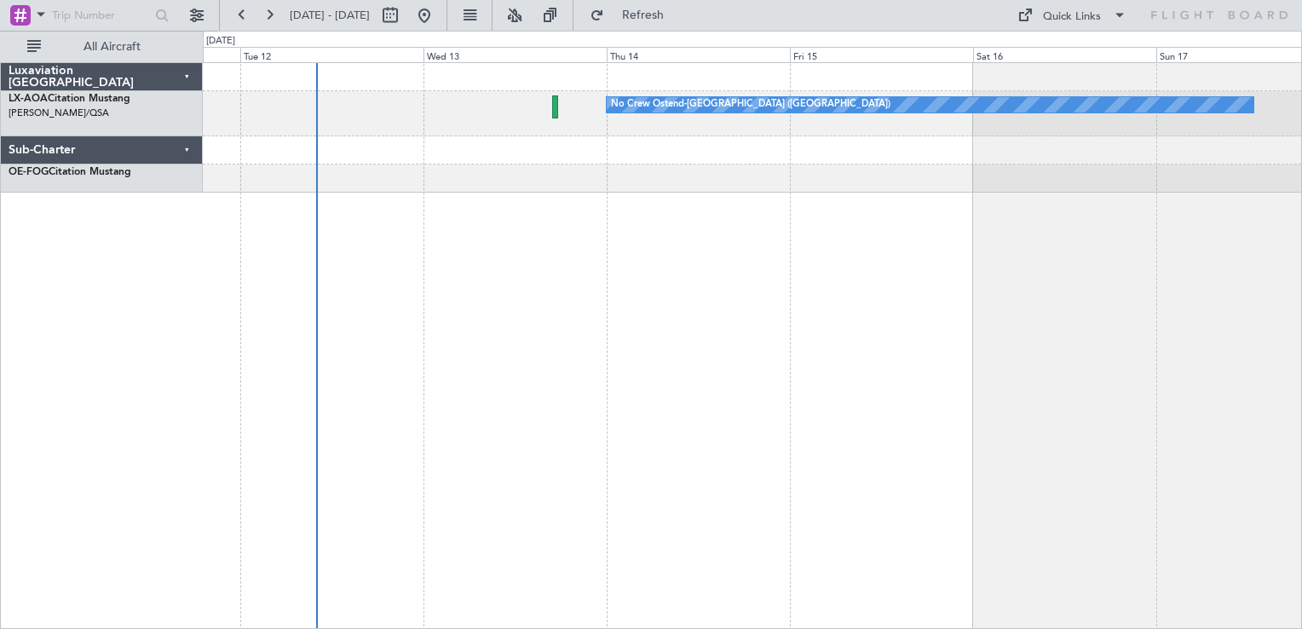
click at [1046, 199] on div "No Crew Ostend-[GEOGRAPHIC_DATA] ([GEOGRAPHIC_DATA]) No Crew Ostend-[GEOGRAPHIC…" at bounding box center [752, 345] width 1099 height 567
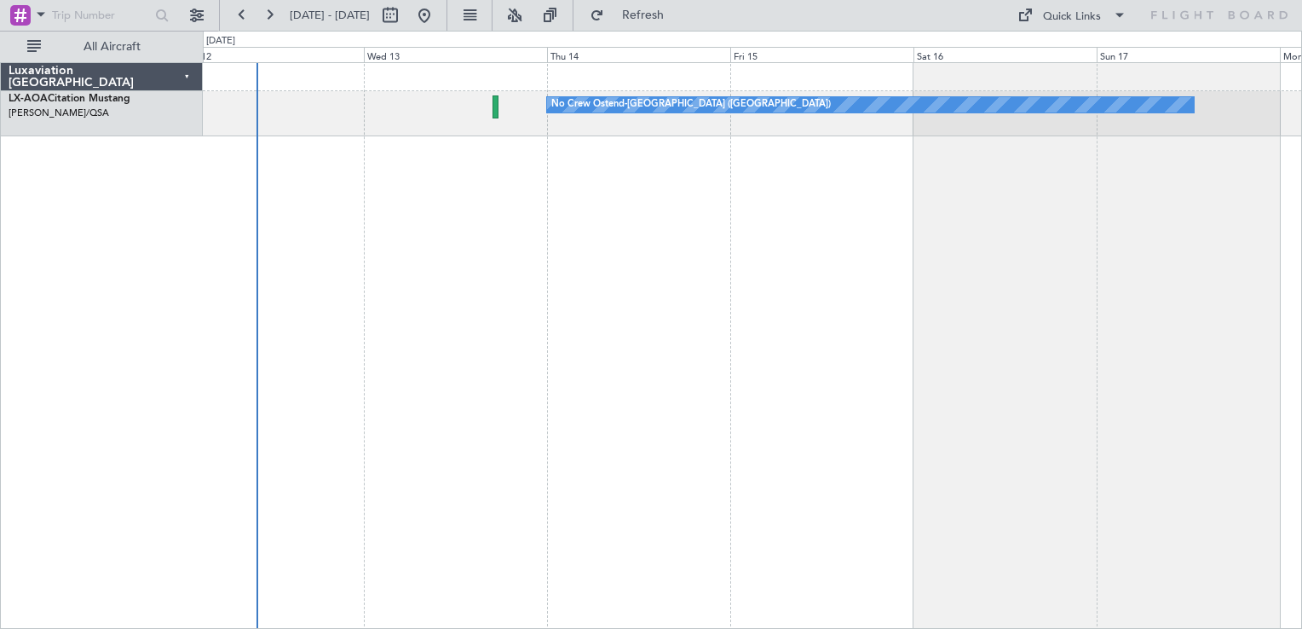
click at [497, 291] on div "No Crew Ostend-[GEOGRAPHIC_DATA] ([GEOGRAPHIC_DATA]) No Crew Ostend-[GEOGRAPHIC…" at bounding box center [752, 345] width 1099 height 567
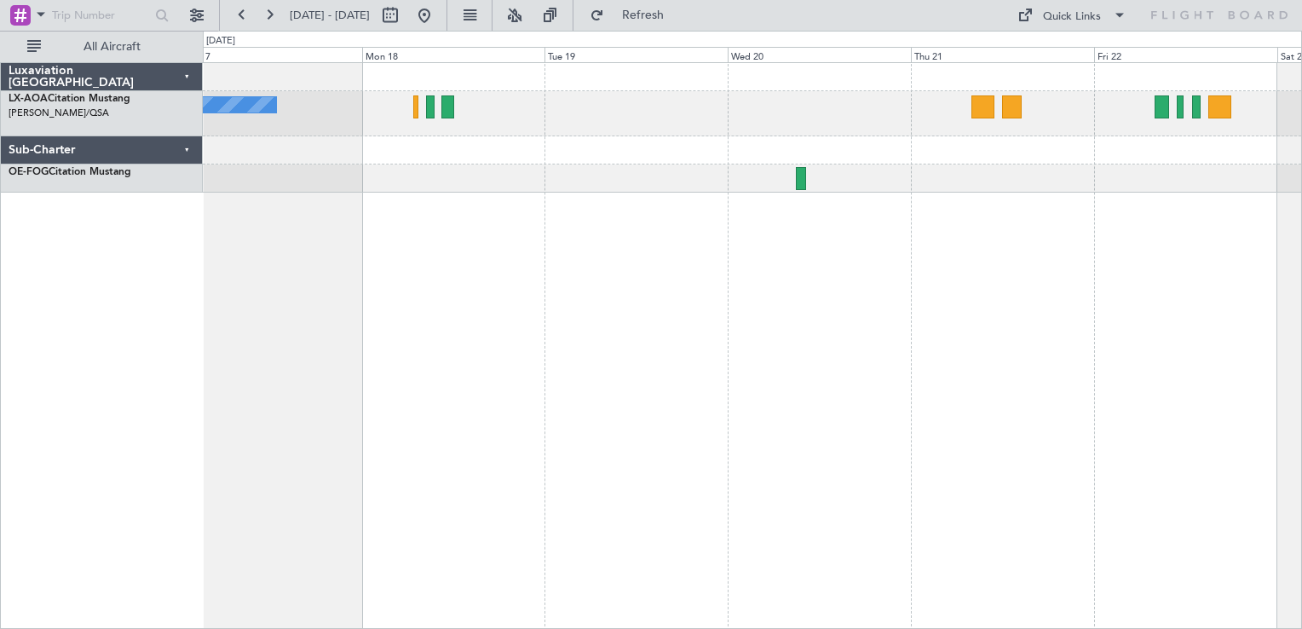
click at [729, 319] on div "No Crew Ostend-[GEOGRAPHIC_DATA] ([GEOGRAPHIC_DATA])" at bounding box center [752, 345] width 1099 height 567
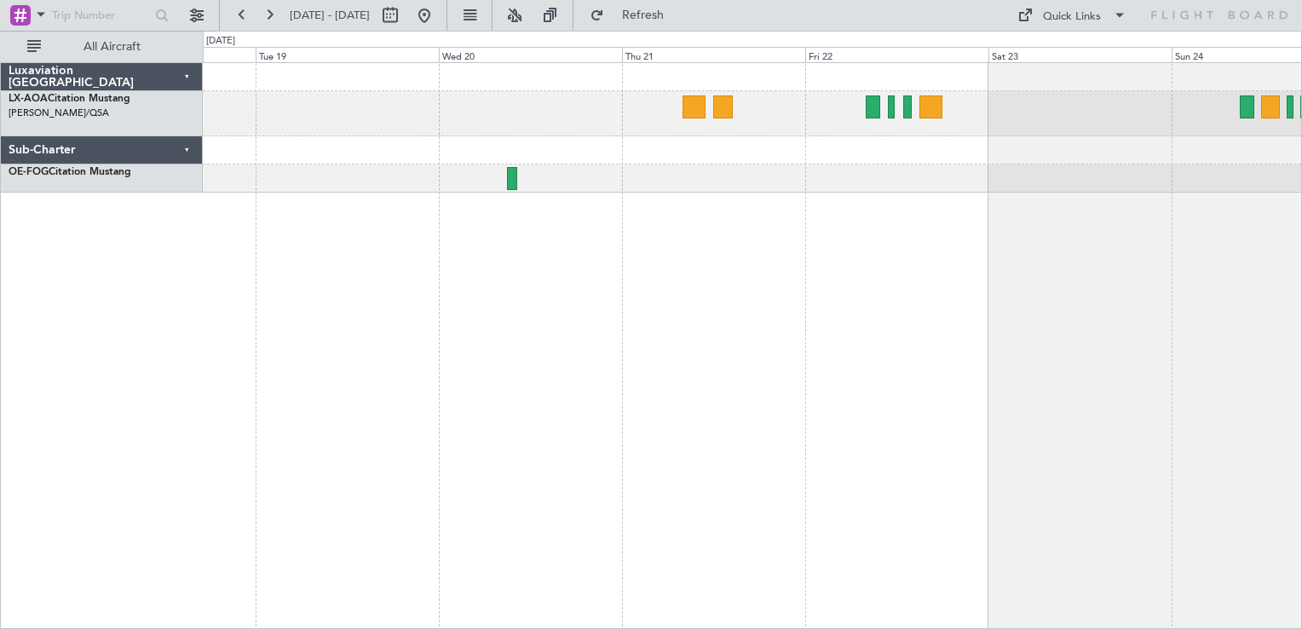
click at [770, 228] on div "No Crew Sabadell No Crew Ostend-[GEOGRAPHIC_DATA] (Ostend)" at bounding box center [752, 345] width 1099 height 567
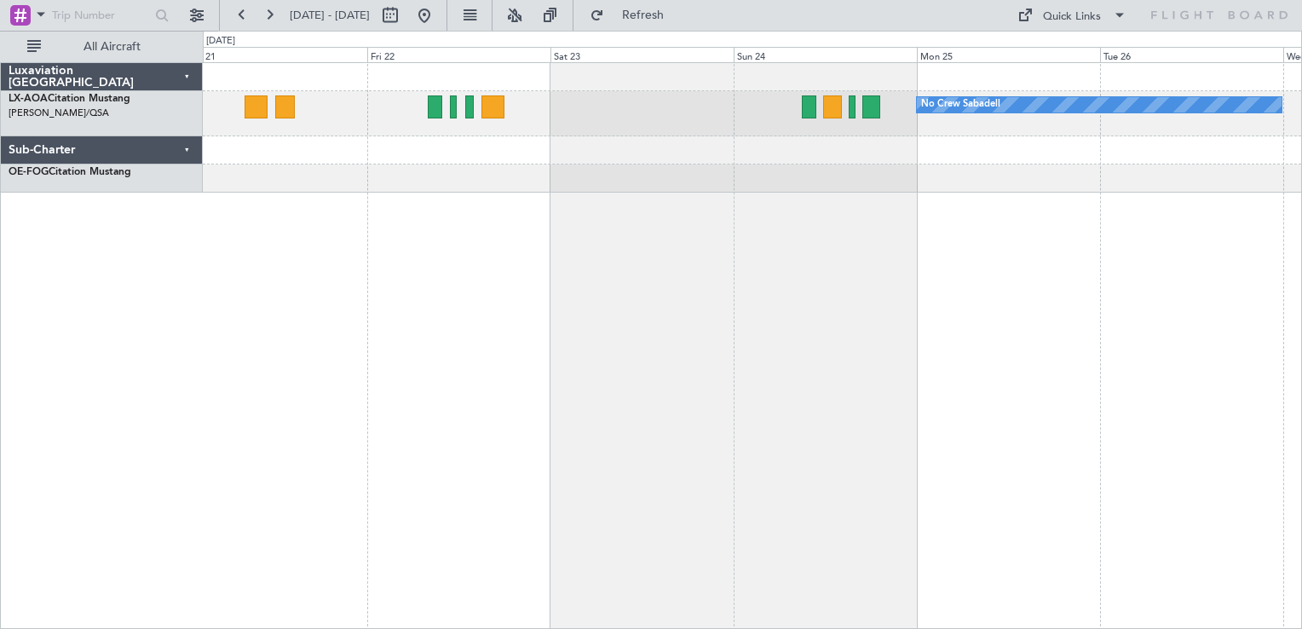
click at [647, 279] on div "No Crew Sabadell" at bounding box center [752, 345] width 1099 height 567
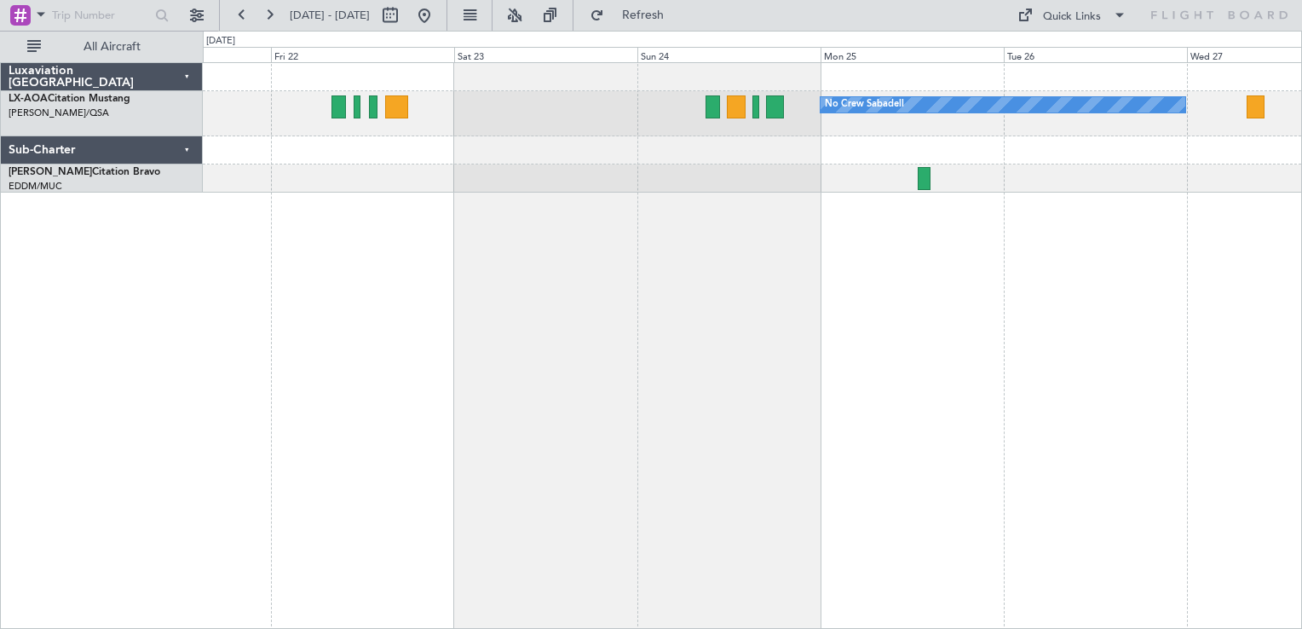
click at [438, 7] on div at bounding box center [407, 15] width 61 height 27
click at [438, 12] on button at bounding box center [424, 15] width 27 height 27
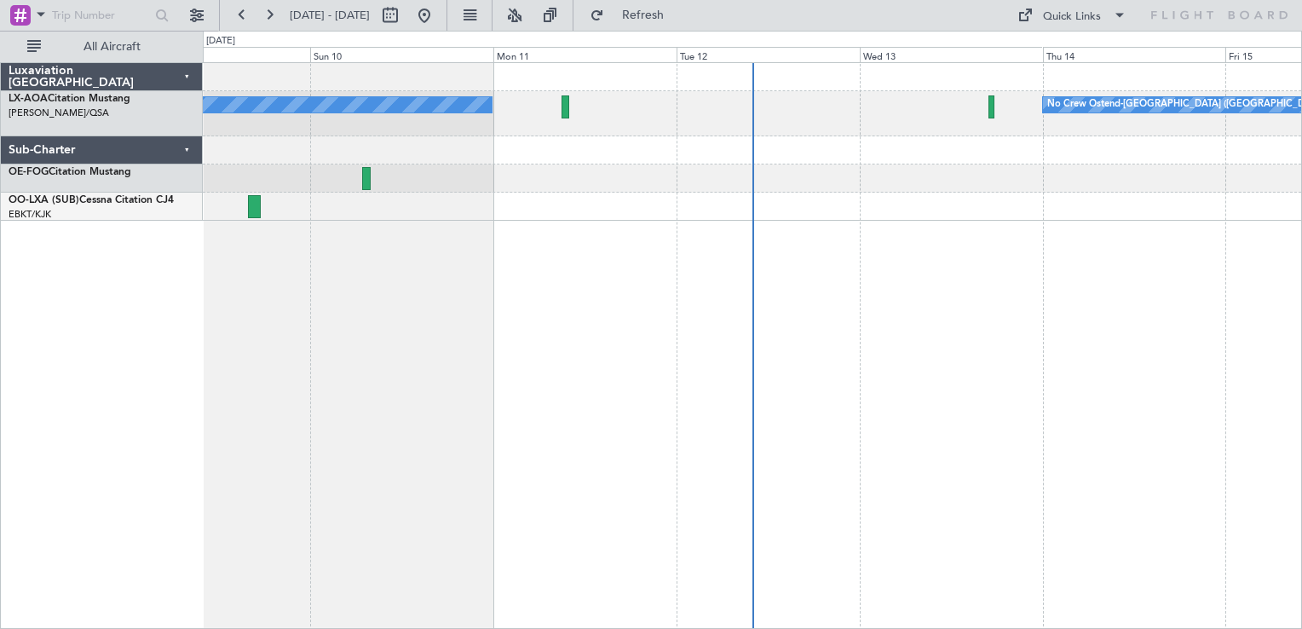
click at [680, 261] on div "No Crew Ostend-[GEOGRAPHIC_DATA] ([GEOGRAPHIC_DATA]) No Crew Ostend-[GEOGRAPHIC…" at bounding box center [752, 345] width 1099 height 567
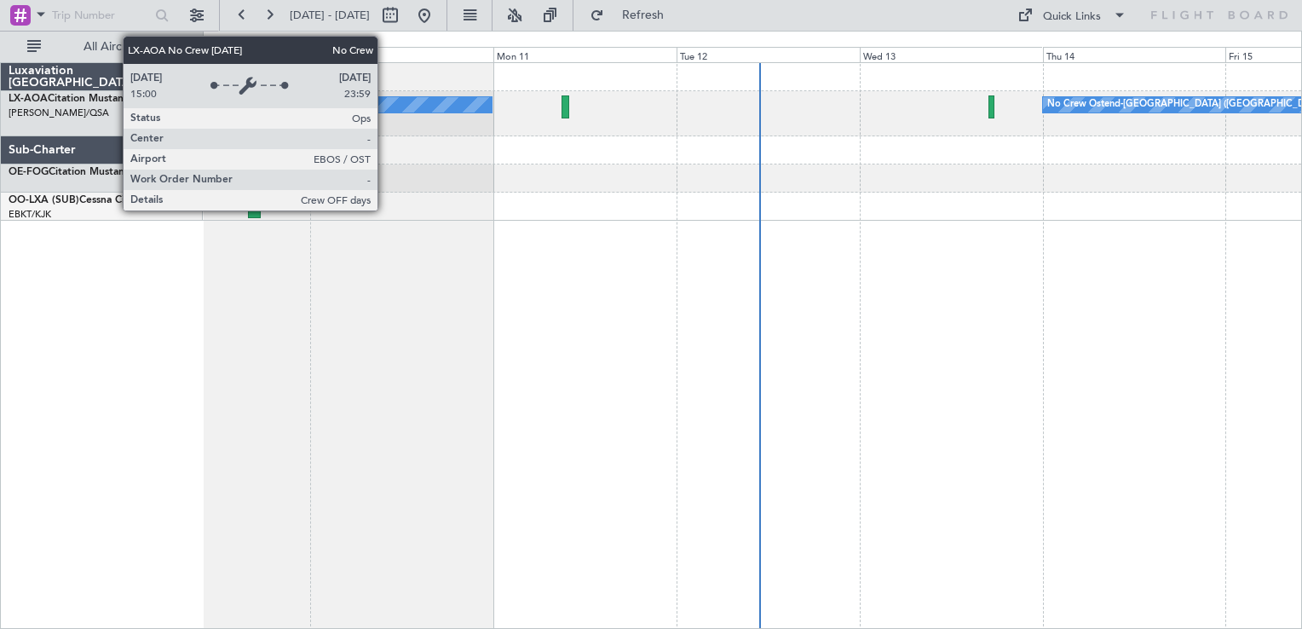
click at [642, 353] on div "No Crew Ostend-[GEOGRAPHIC_DATA] ([GEOGRAPHIC_DATA]) No Crew Ostend-[GEOGRAPHIC…" at bounding box center [752, 345] width 1099 height 567
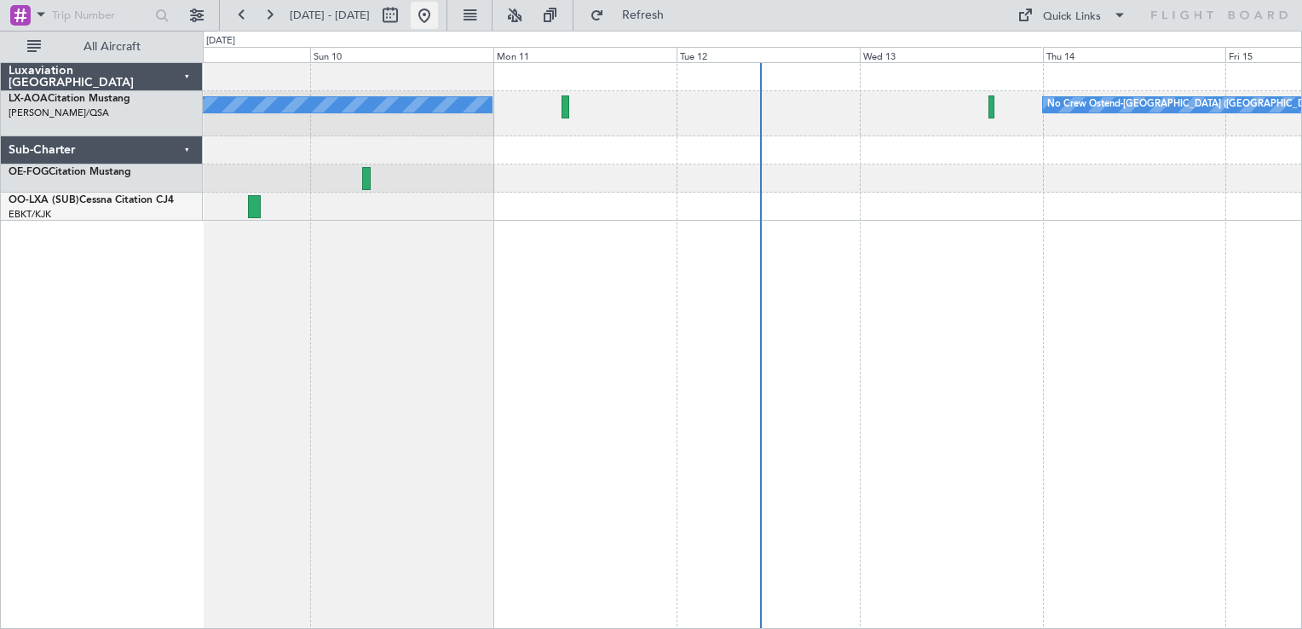
click at [438, 18] on button at bounding box center [424, 15] width 27 height 27
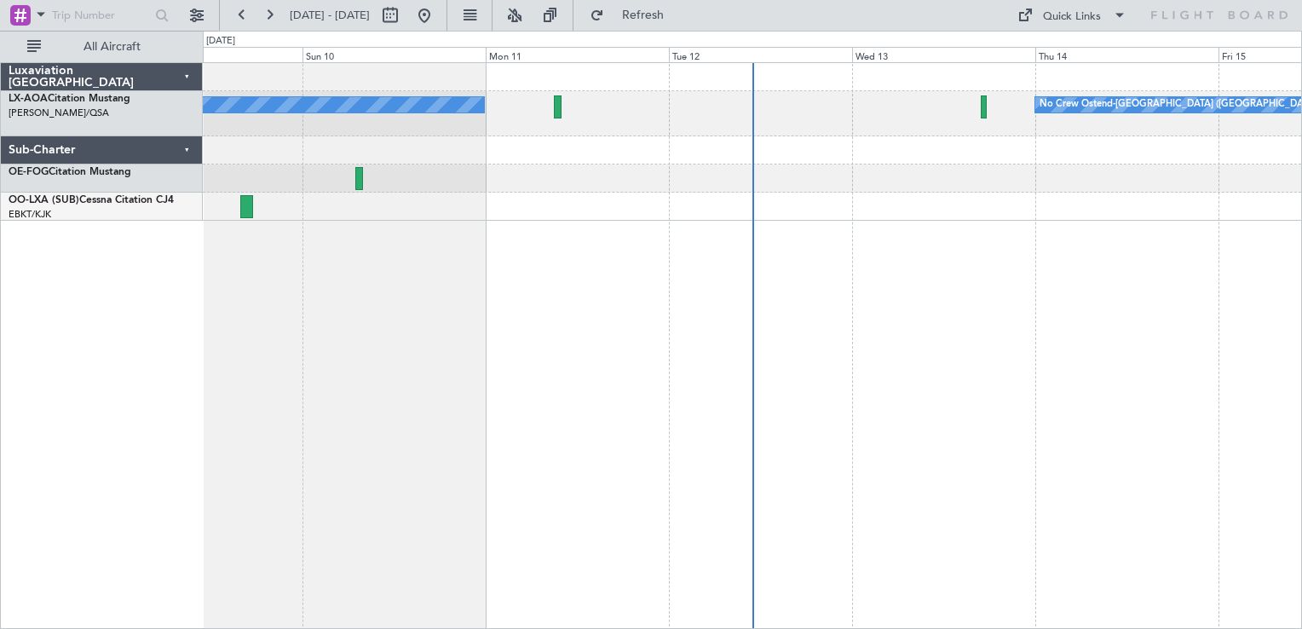
click at [582, 331] on div "No Crew Ostend-[GEOGRAPHIC_DATA] ([GEOGRAPHIC_DATA]) No Crew Ostend-[GEOGRAPHIC…" at bounding box center [752, 345] width 1099 height 567
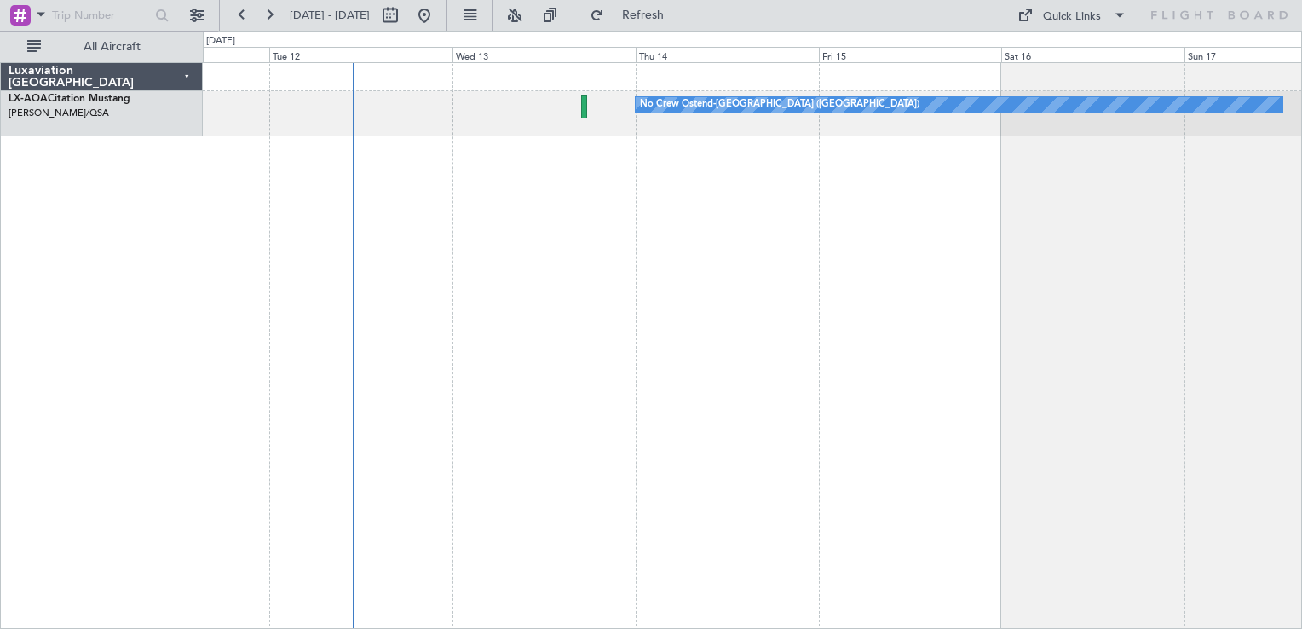
click at [498, 298] on div "No Crew Ostend-[GEOGRAPHIC_DATA] ([GEOGRAPHIC_DATA]) No Crew Ostend-[GEOGRAPHIC…" at bounding box center [752, 345] width 1099 height 567
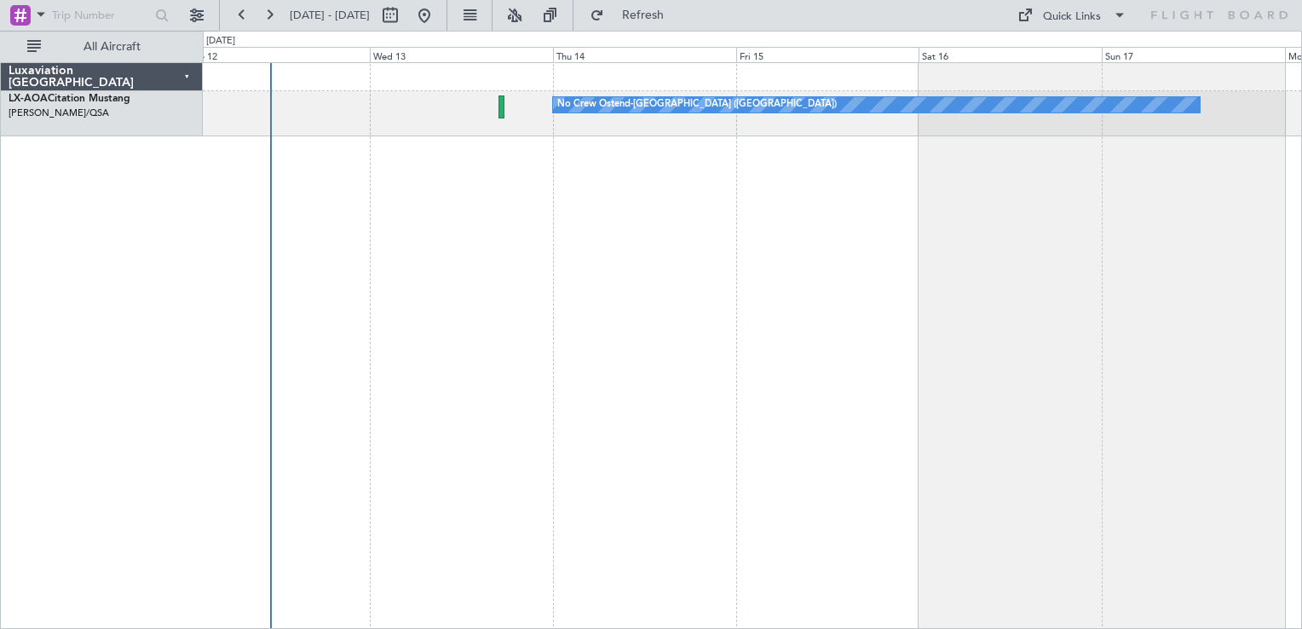
click at [757, 320] on div "No Crew Ostend-[GEOGRAPHIC_DATA] ([GEOGRAPHIC_DATA]) No Crew Ostend-[GEOGRAPHIC…" at bounding box center [752, 345] width 1099 height 567
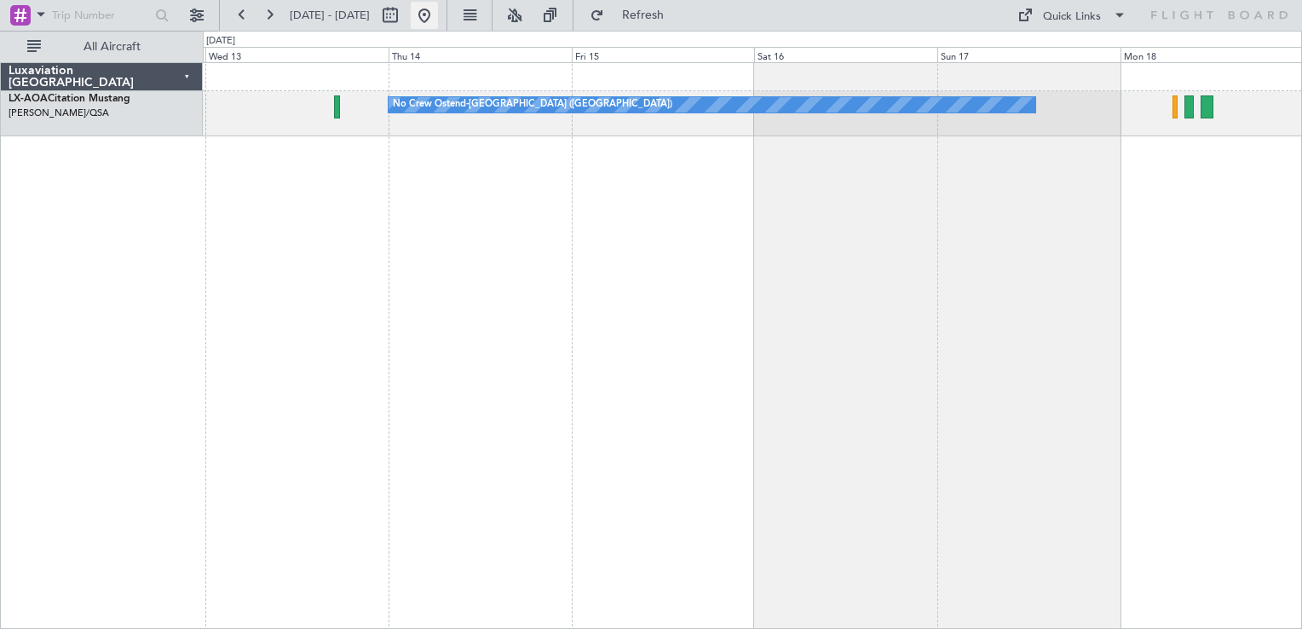
click at [438, 18] on button at bounding box center [424, 15] width 27 height 27
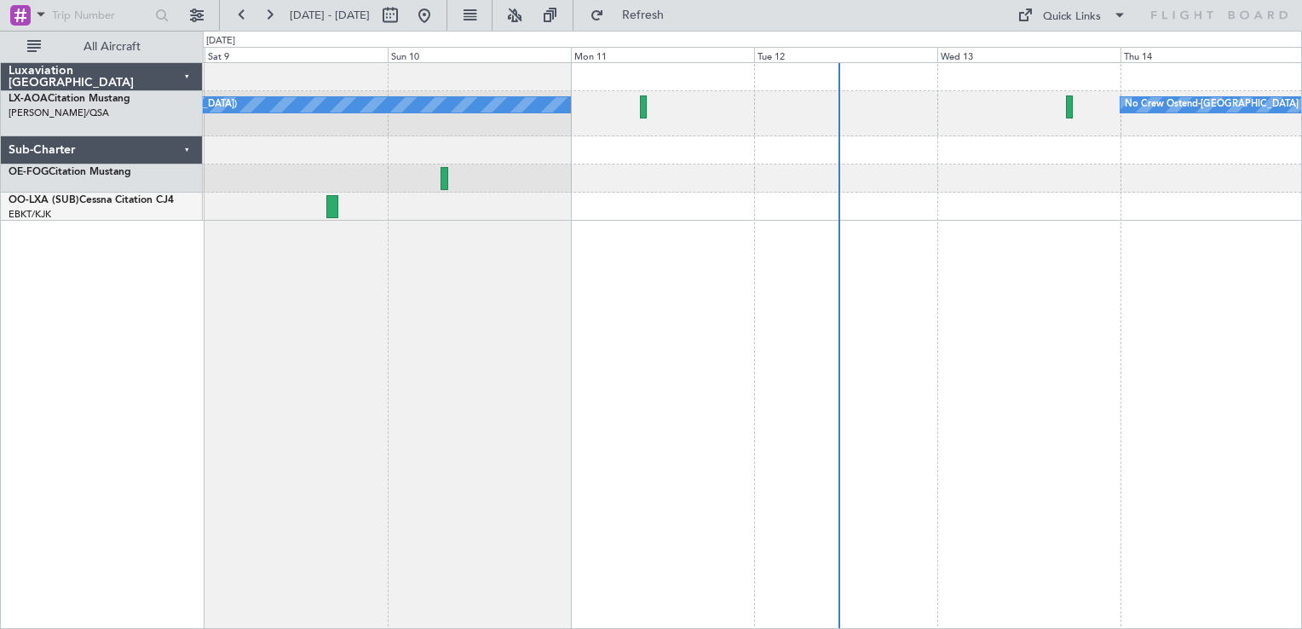
click at [477, 217] on div at bounding box center [752, 207] width 1098 height 28
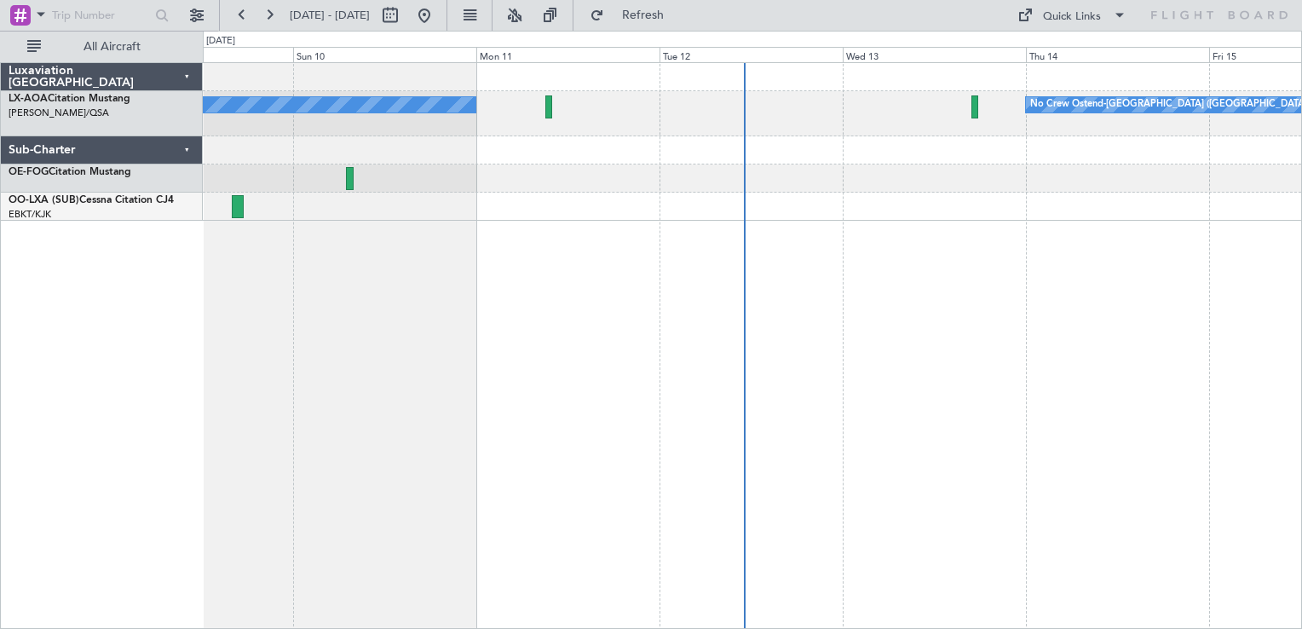
click at [566, 315] on div "No Crew Ostend-[GEOGRAPHIC_DATA] ([GEOGRAPHIC_DATA]) No Crew Ostend-[GEOGRAPHIC…" at bounding box center [752, 345] width 1099 height 567
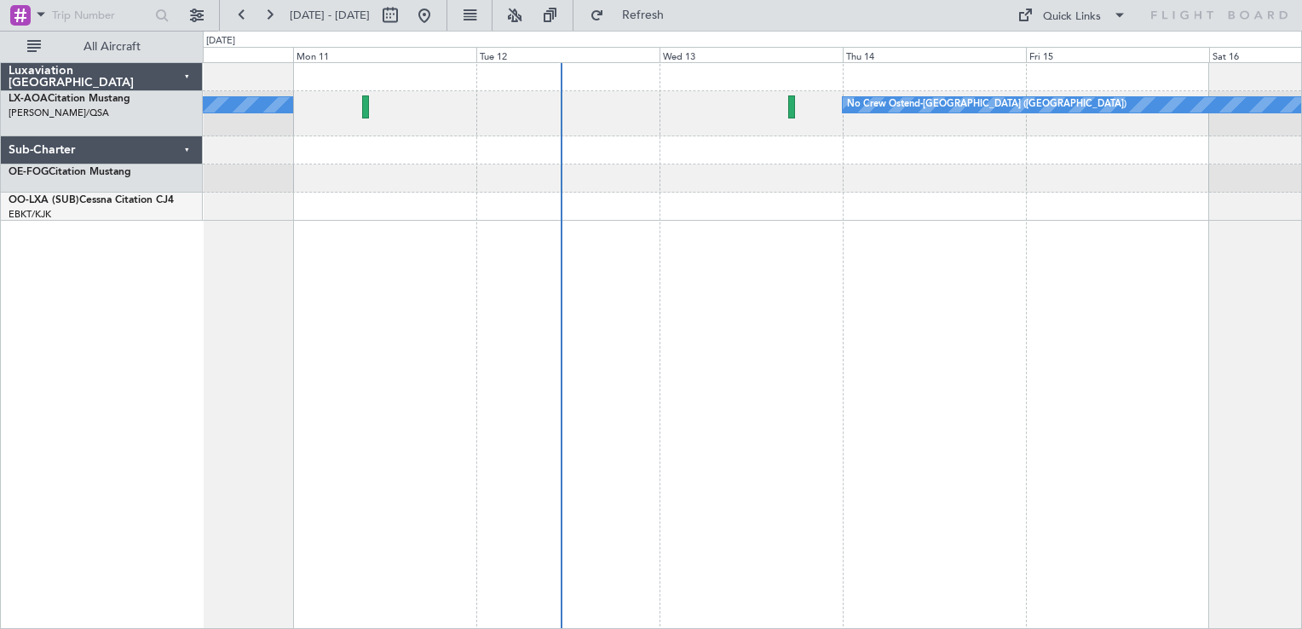
click at [966, 282] on div "No Crew Ostend-[GEOGRAPHIC_DATA] ([GEOGRAPHIC_DATA]) No Crew Ostend-[GEOGRAPHIC…" at bounding box center [752, 345] width 1099 height 567
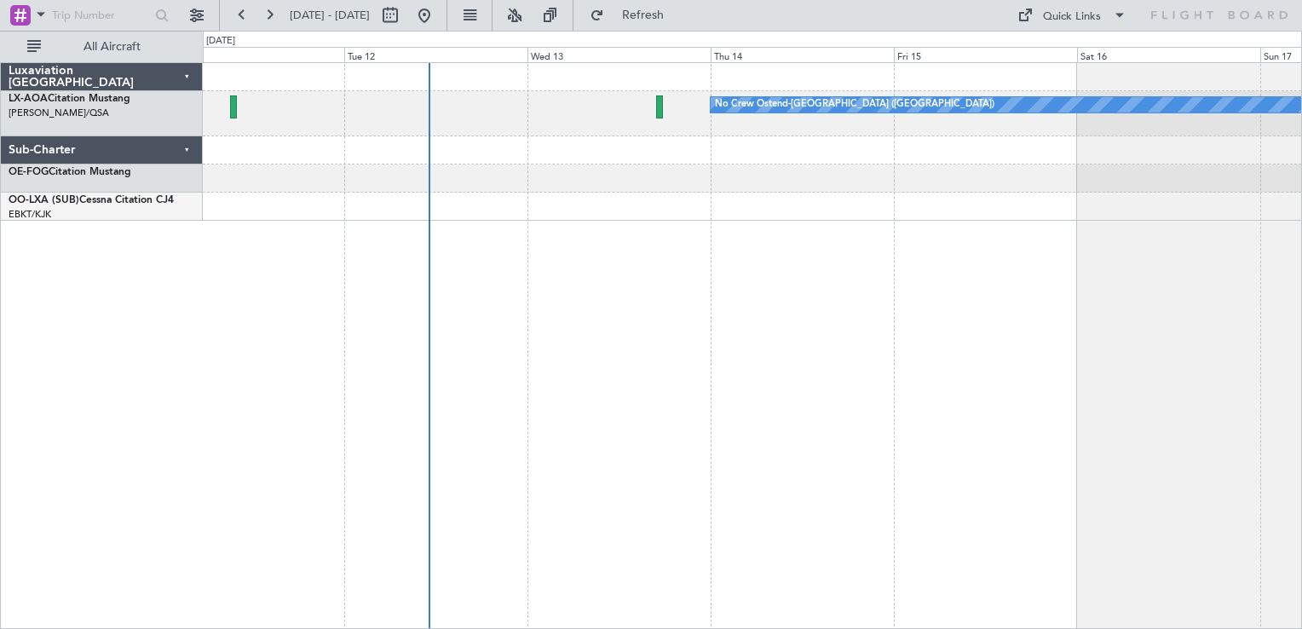
click at [958, 215] on div at bounding box center [752, 207] width 1098 height 28
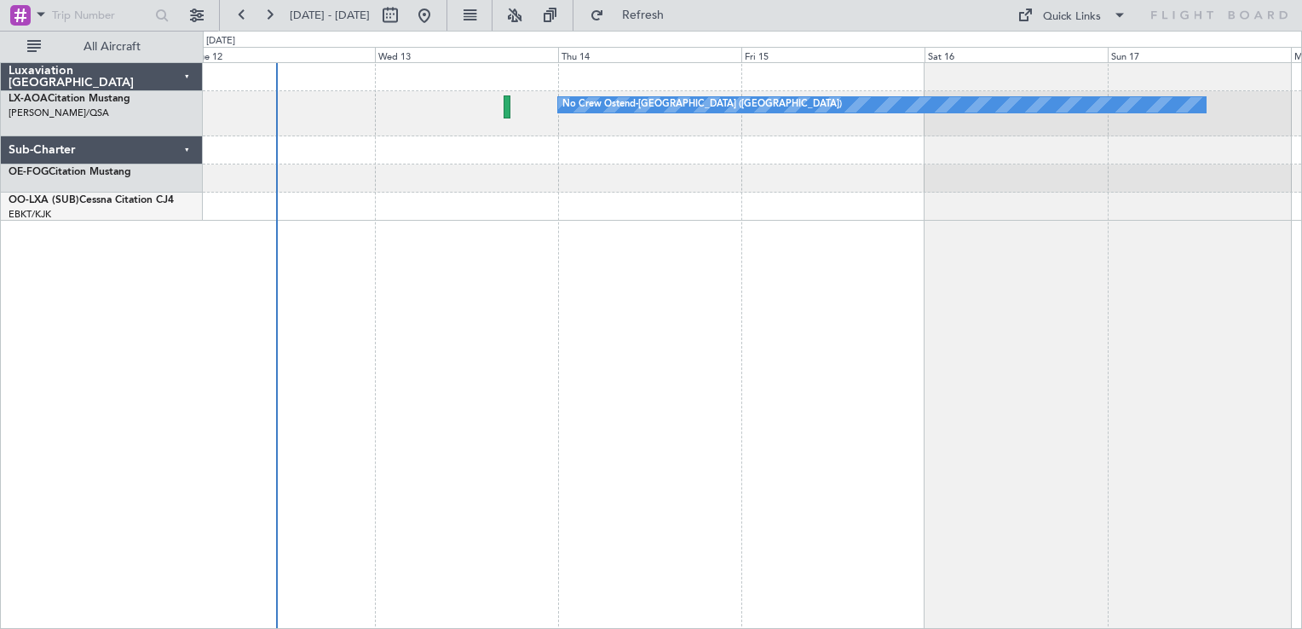
click at [682, 423] on div "No Crew Ostend-[GEOGRAPHIC_DATA] ([GEOGRAPHIC_DATA]) No Crew Ostend-[GEOGRAPHIC…" at bounding box center [752, 345] width 1099 height 567
